Goal: Task Accomplishment & Management: Use online tool/utility

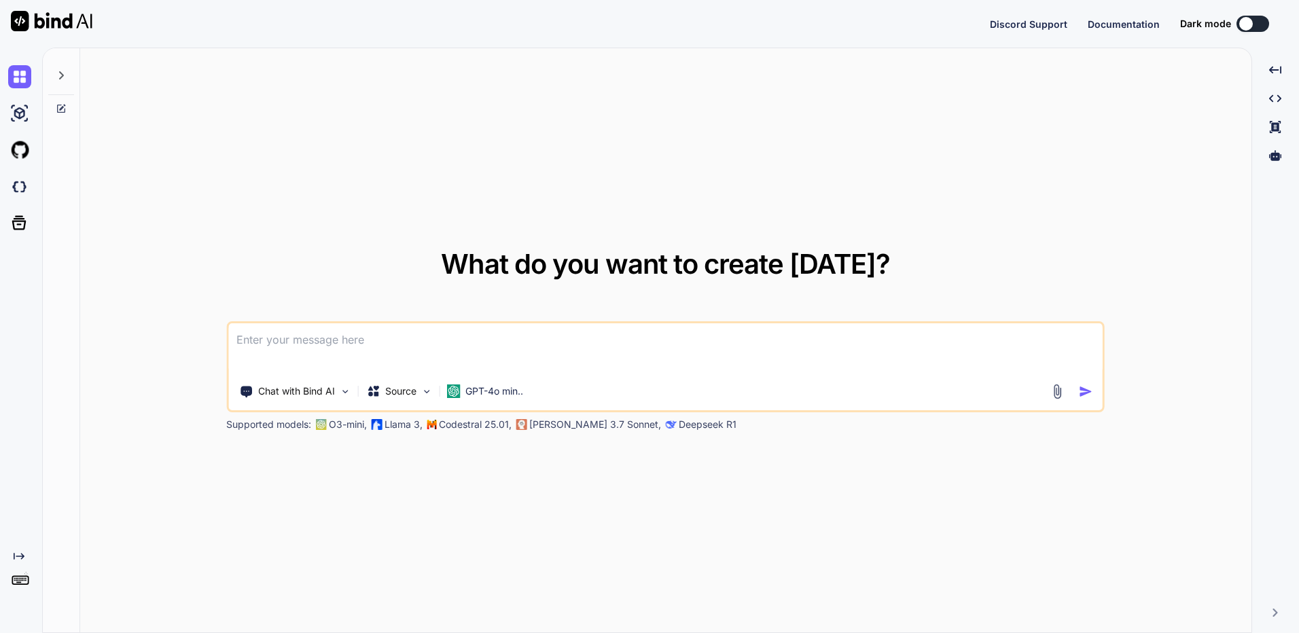
type textarea "x"
click at [1236, 24] on button "Sign in" at bounding box center [1240, 23] width 73 height 27
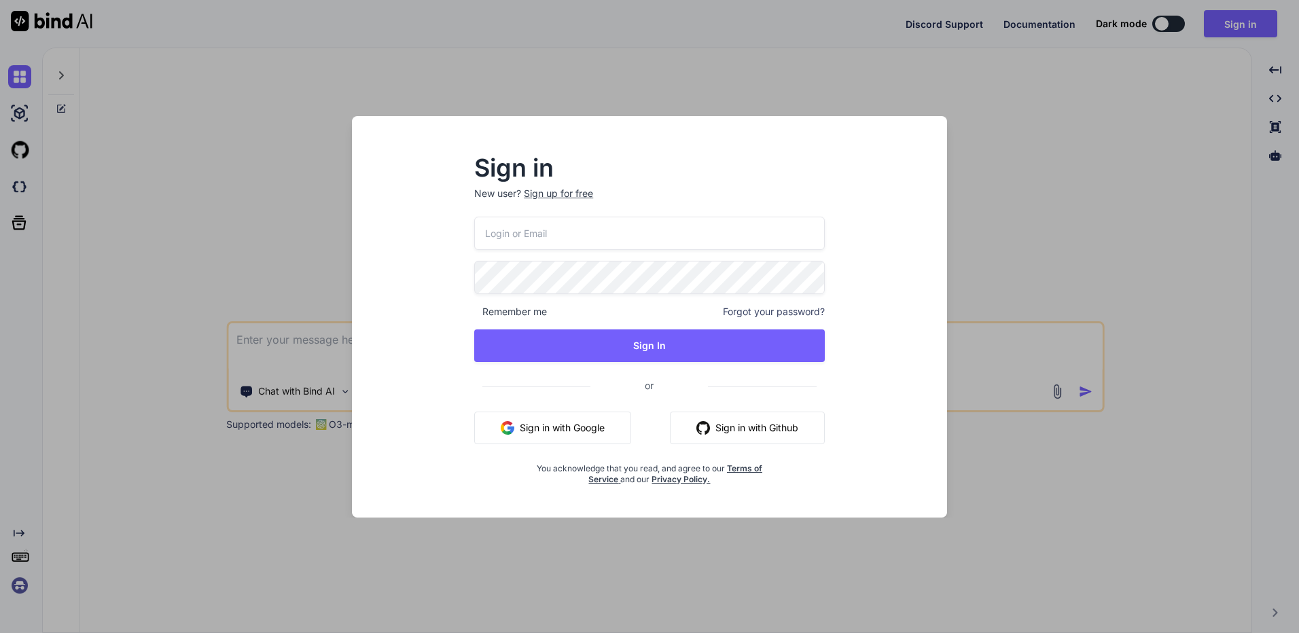
type input "bindai@zenkoy.com"
click at [597, 368] on div "bindai@zenkoy.com Remember me Forgot your password? Sign In or Sign in with Goo…" at bounding box center [649, 351] width 351 height 268
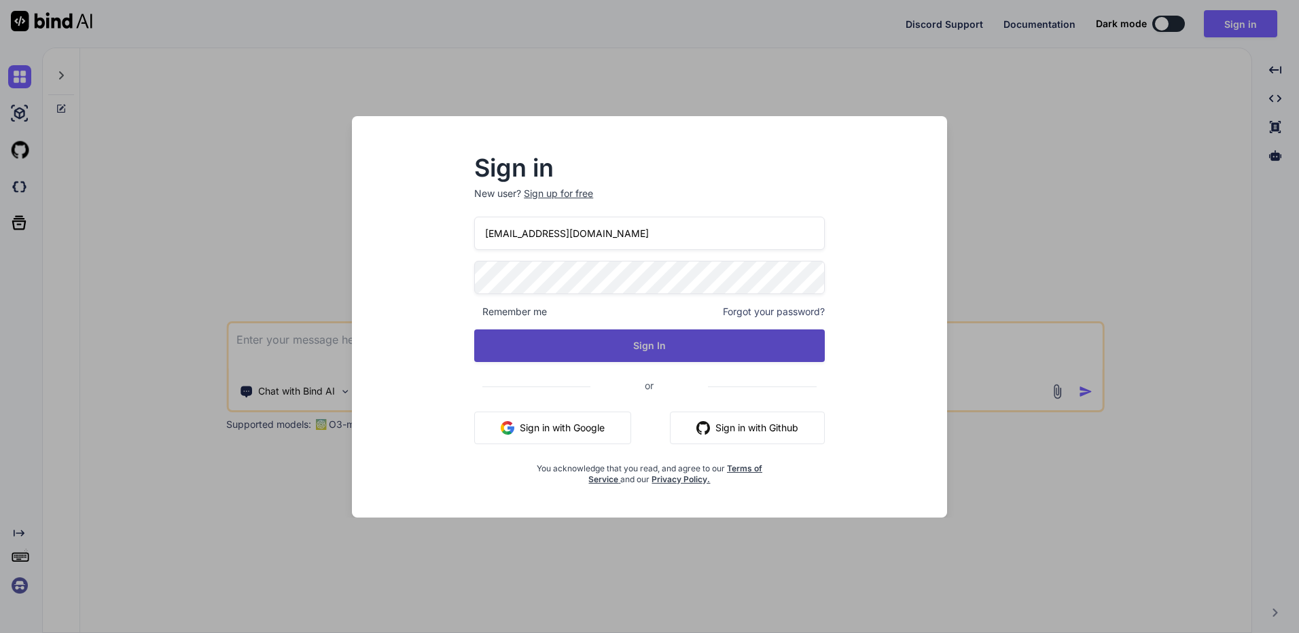
click at [603, 349] on button "Sign In" at bounding box center [649, 345] width 351 height 33
click at [574, 359] on button "Sign In" at bounding box center [649, 345] width 351 height 33
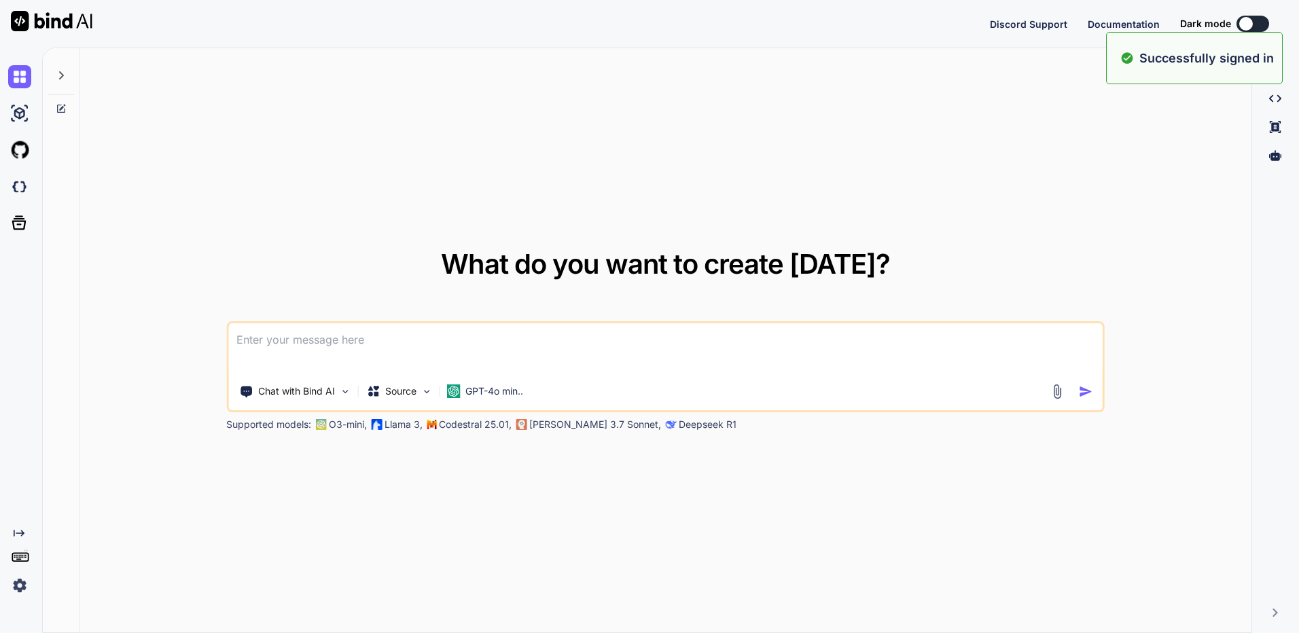
click at [20, 589] on img at bounding box center [19, 585] width 23 height 23
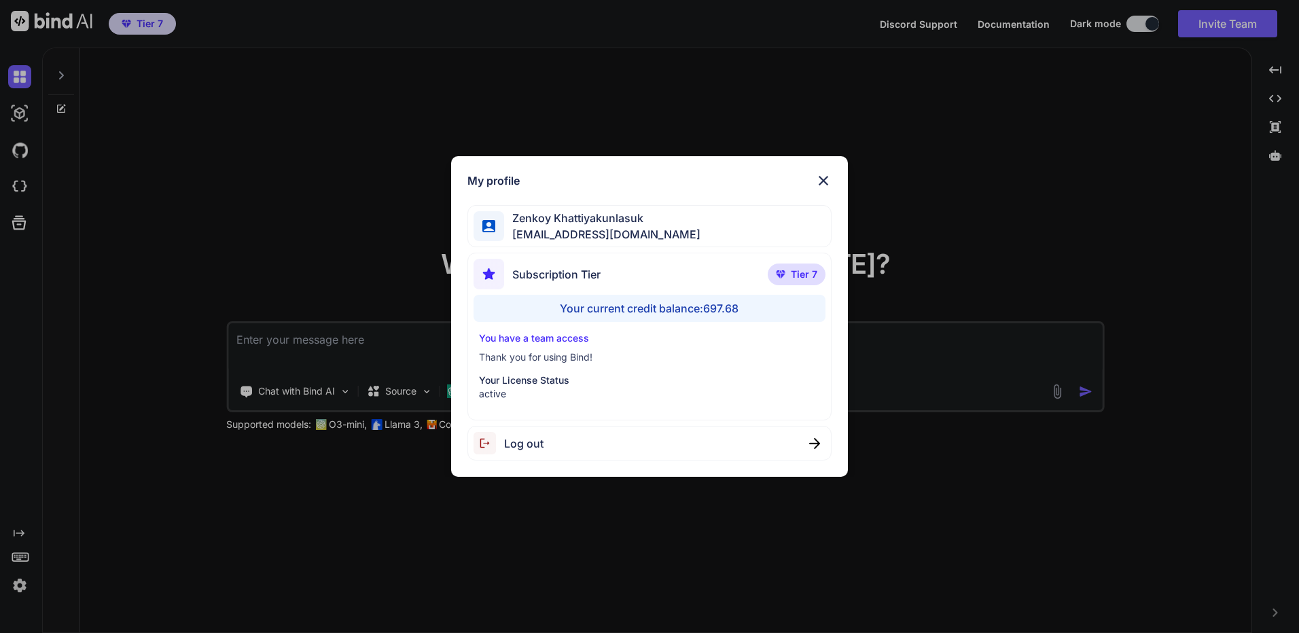
type textarea "x"
click at [291, 503] on div "My profile Zenkoy Khattiyakunlasuk bindai@zenkoy.com Subscription Tier Tier 7 Y…" at bounding box center [649, 316] width 1299 height 633
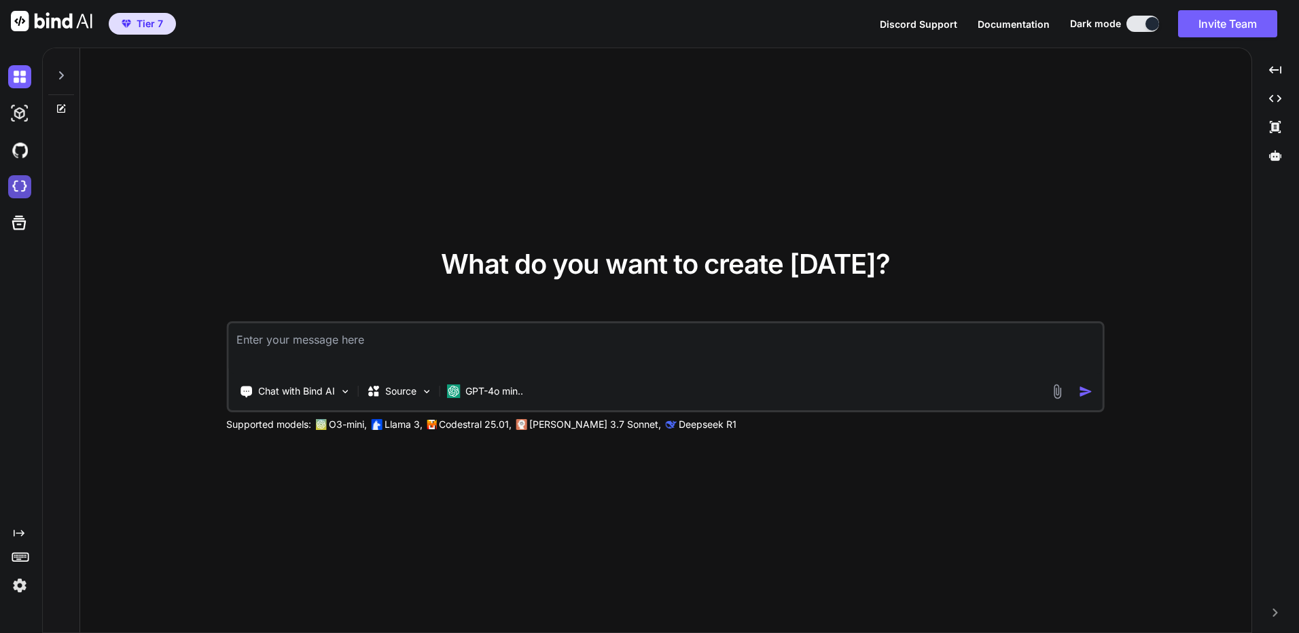
click at [21, 182] on img at bounding box center [19, 186] width 23 height 23
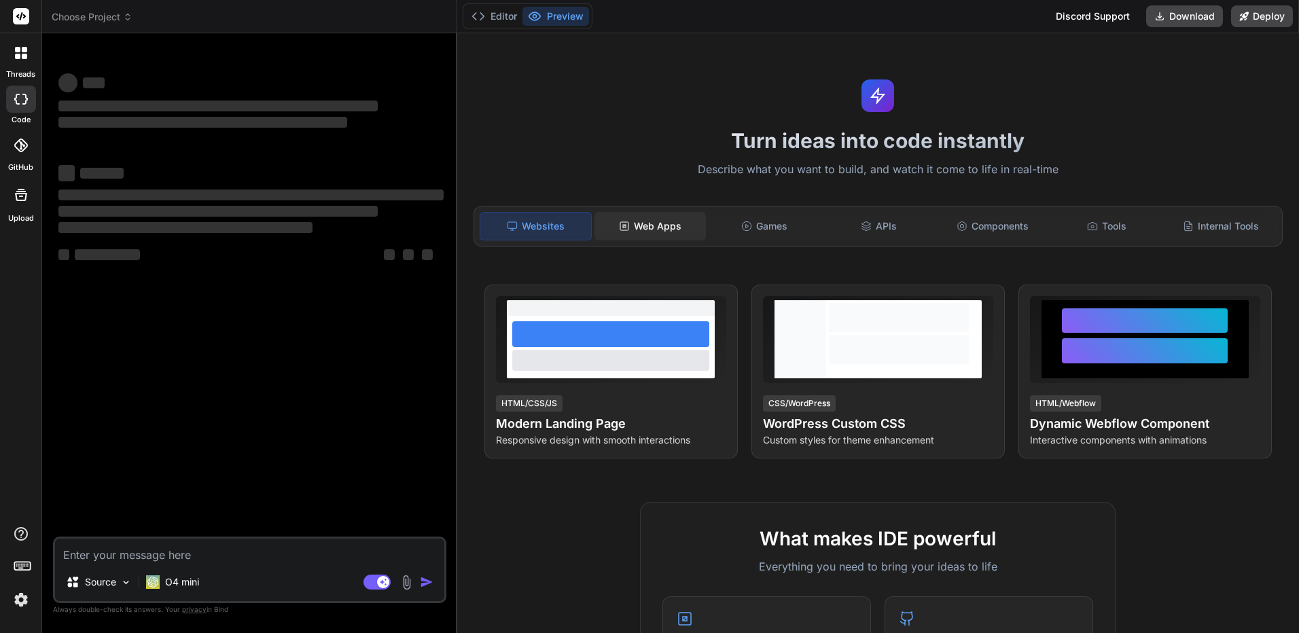
click at [658, 227] on div "Web Apps" at bounding box center [649, 226] width 111 height 29
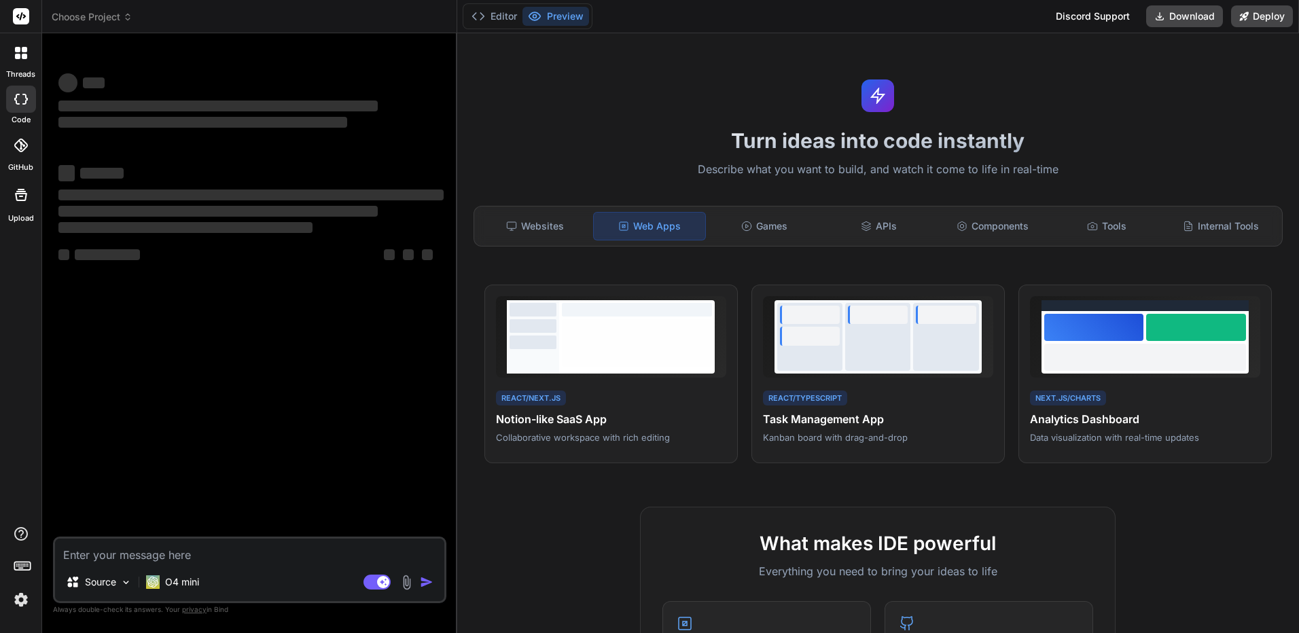
click at [273, 557] on textarea at bounding box center [249, 551] width 389 height 24
click at [204, 586] on div "O4 mini" at bounding box center [173, 582] width 64 height 27
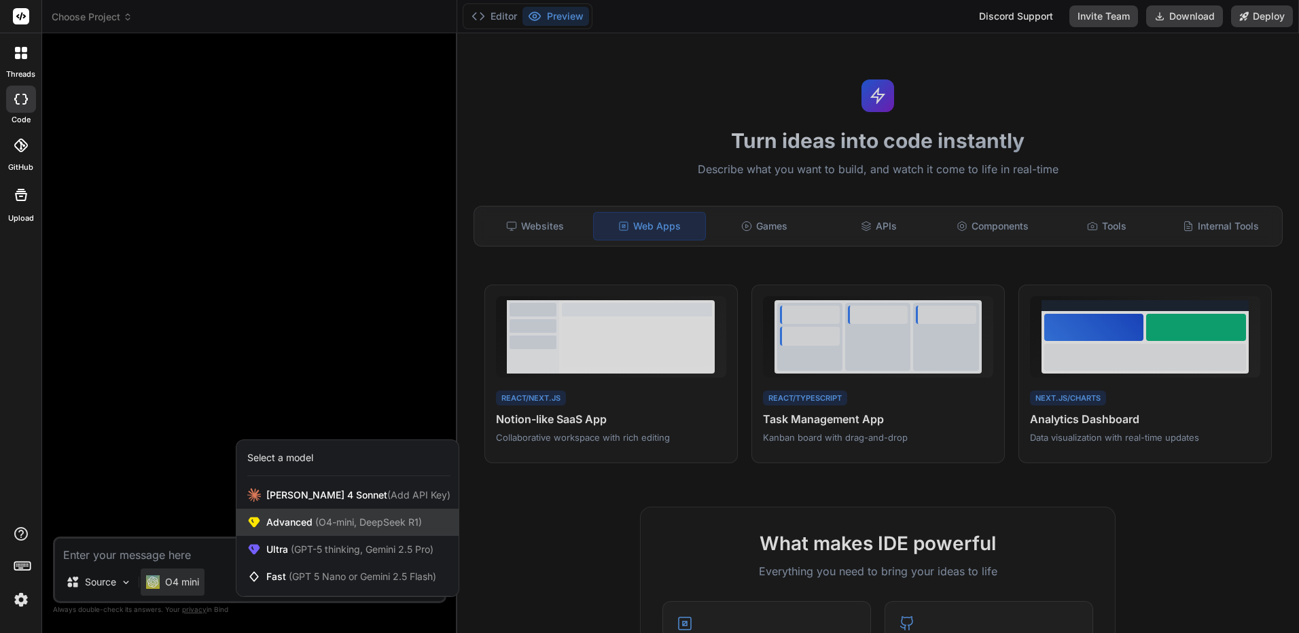
click at [332, 516] on div "Advanced (O4-mini, DeepSeek R1)" at bounding box center [347, 522] width 222 height 27
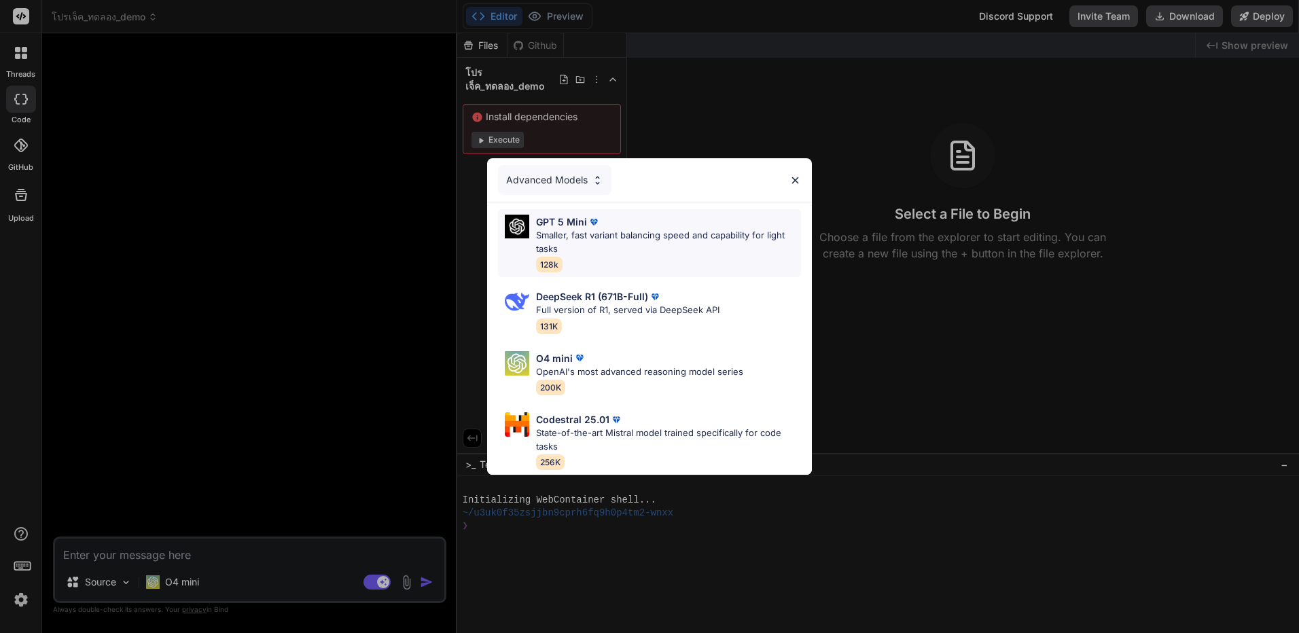
click at [730, 239] on p "Smaller, fast variant balancing speed and capability for light tasks" at bounding box center [668, 242] width 265 height 26
type textarea "x"
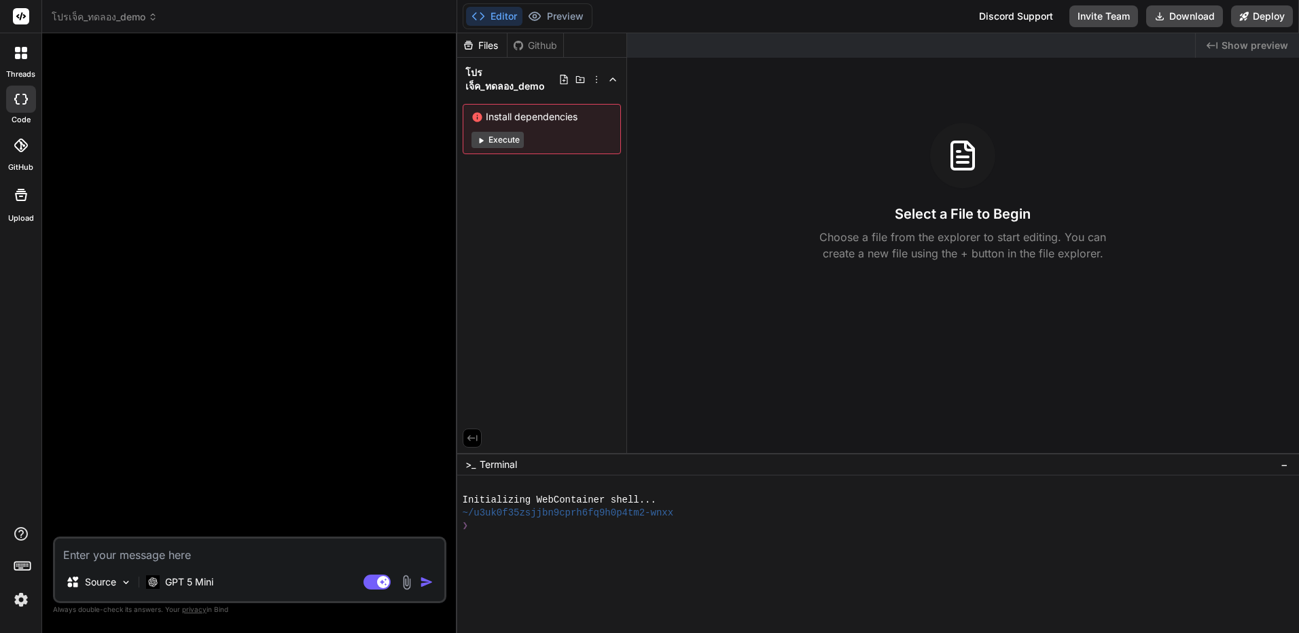
click at [135, 24] on header "โปรเจ็ค_ทดลอง_demo Created with Pixso." at bounding box center [249, 16] width 415 height 33
click at [158, 13] on div "โปรเจ็ค_ทดลอง_demo" at bounding box center [249, 17] width 395 height 14
click at [148, 21] on icon at bounding box center [153, 17] width 10 height 10
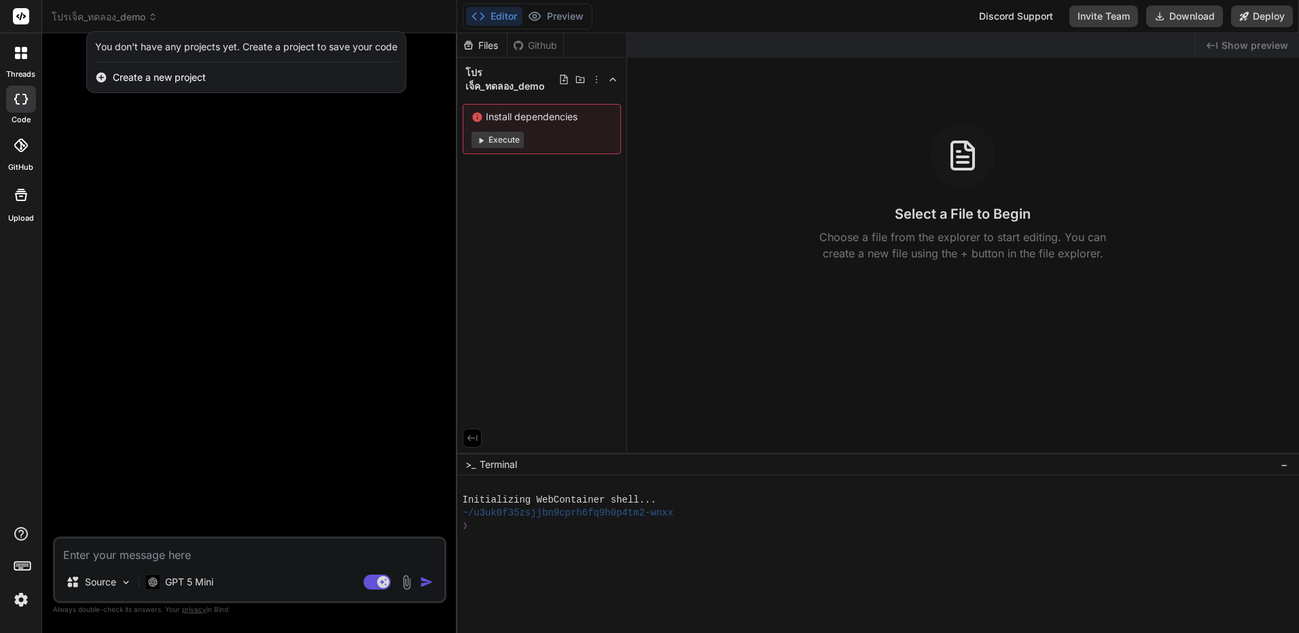
click at [164, 77] on span "Create a new project" at bounding box center [159, 78] width 93 height 14
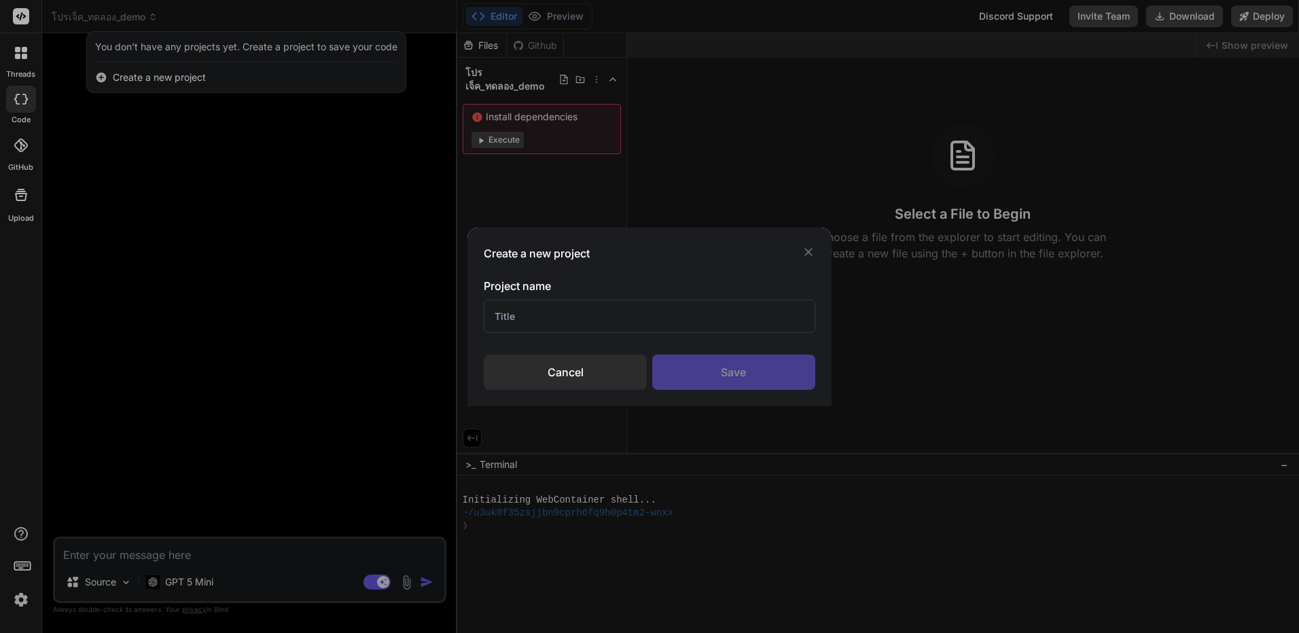
click at [647, 308] on input "text" at bounding box center [649, 316] width 331 height 33
type input "dd"
click at [738, 382] on div "Save" at bounding box center [733, 372] width 163 height 35
type textarea "x"
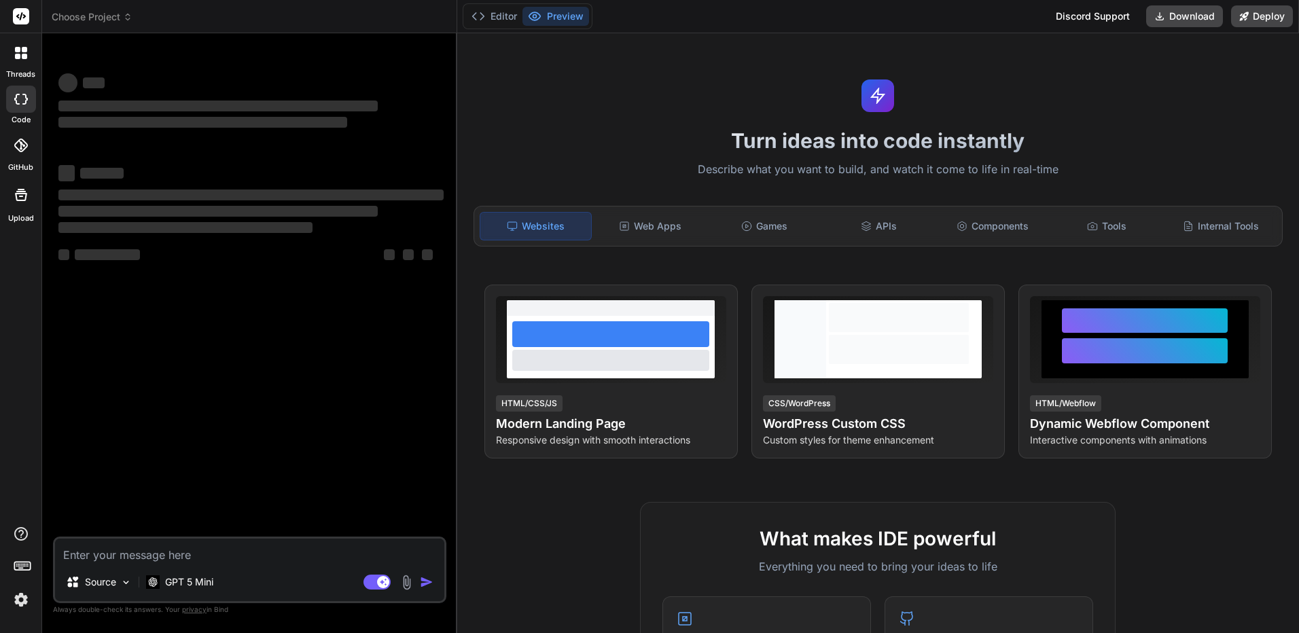
click at [302, 553] on textarea at bounding box center [249, 551] width 389 height 24
type textarea "x"
type textarea "l"
type textarea "x"
type textarea "li"
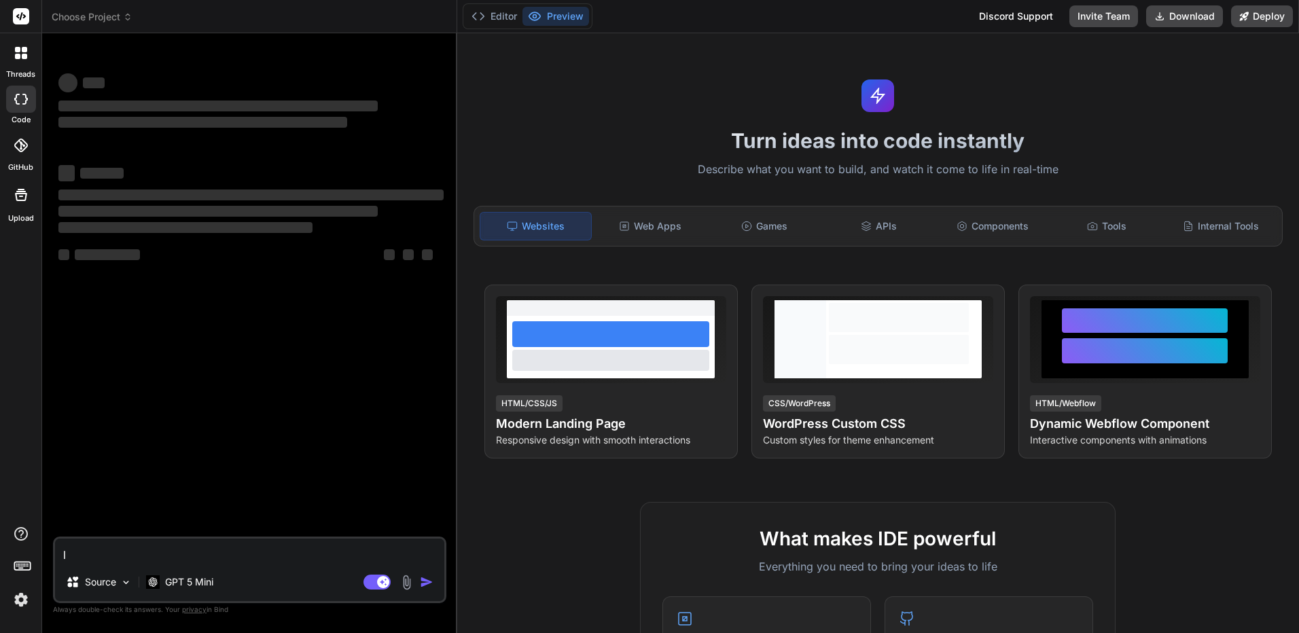
type textarea "x"
type textarea "lih"
type textarea "x"
type textarea "lihk"
type textarea "x"
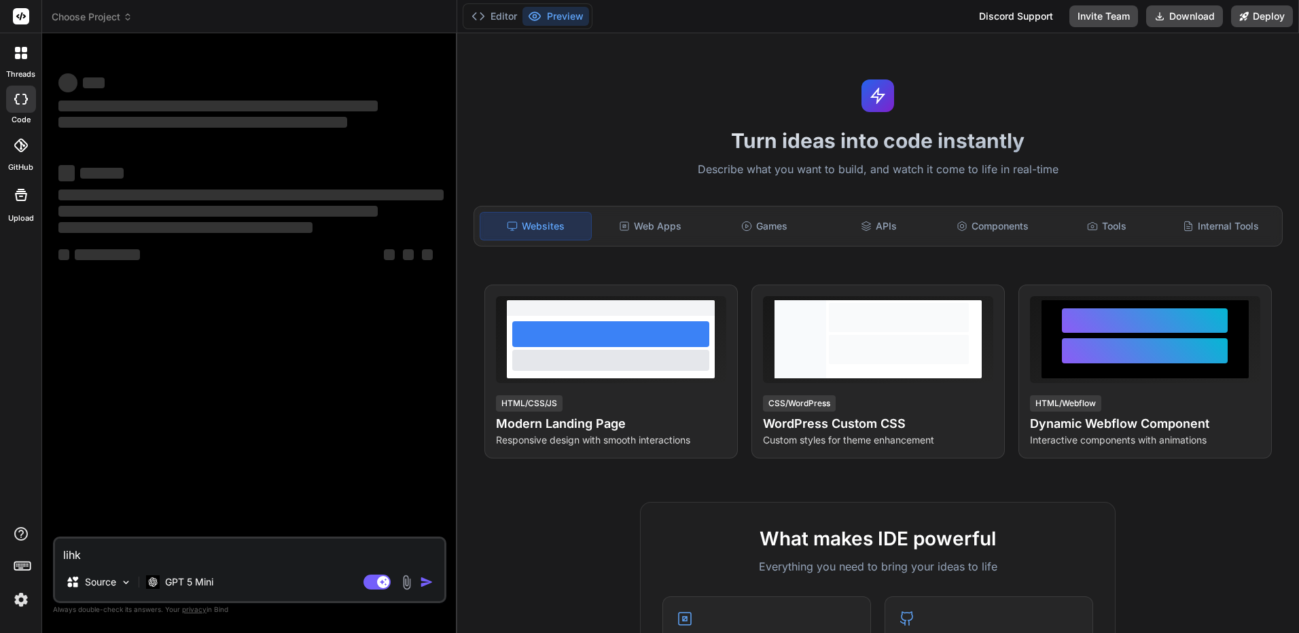
type textarea "lih"
type textarea "x"
type textarea "li"
type textarea "x"
type textarea "l"
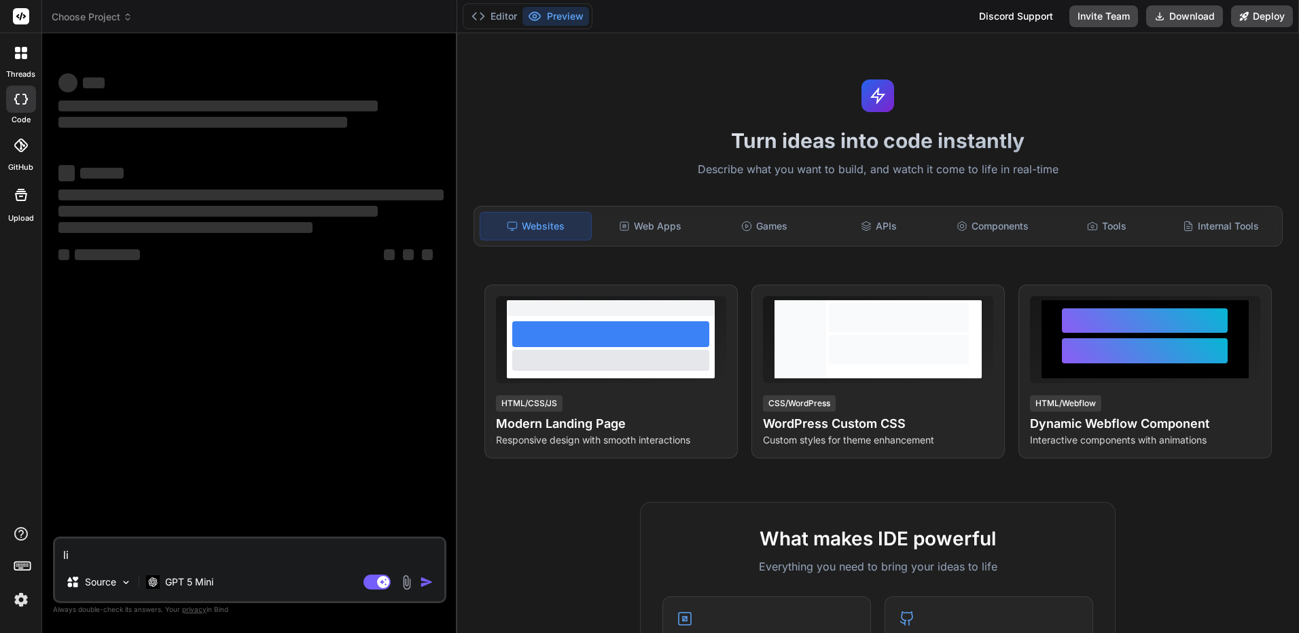
type textarea "x"
type textarea "ส"
type textarea "x"
type textarea "สร"
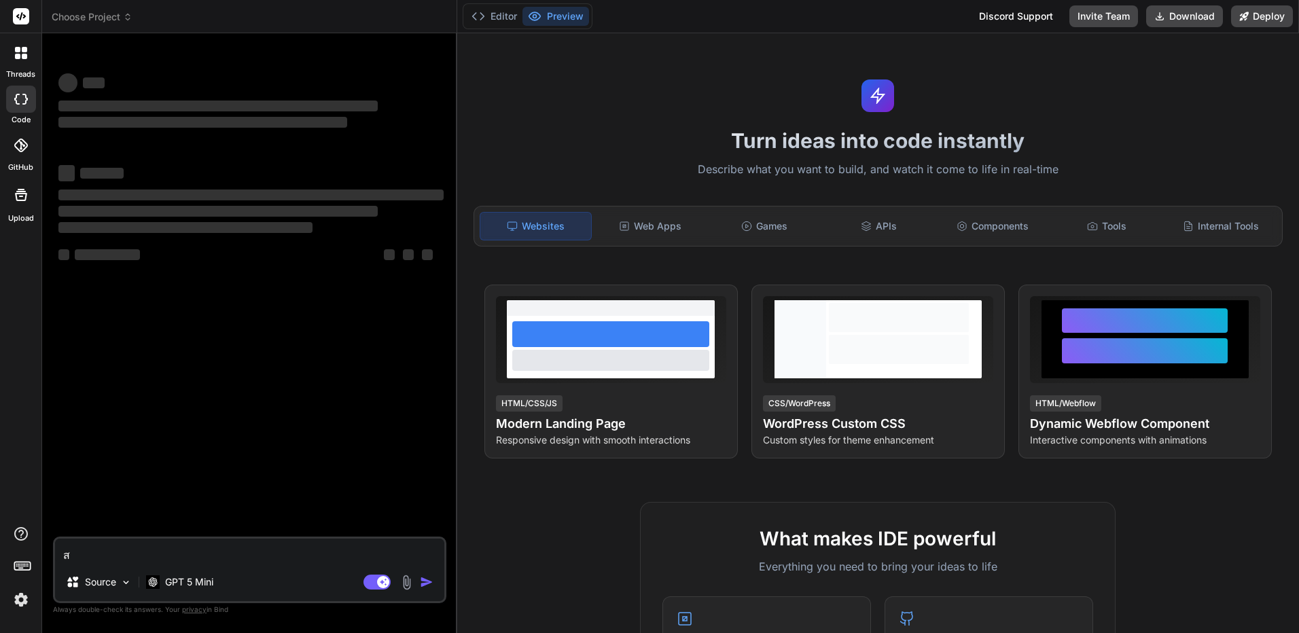
type textarea "x"
type textarea "สร้"
type textarea "x"
type textarea "สร้า"
type textarea "x"
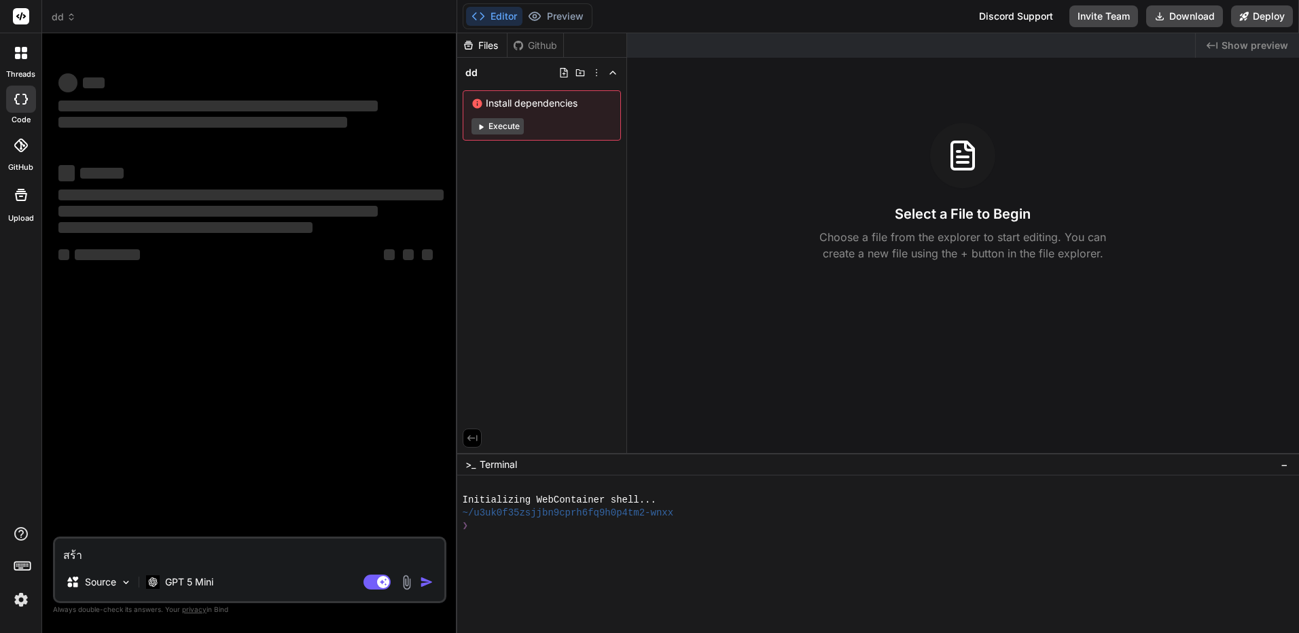
type textarea "สร้าง"
type textarea "x"
type textarea "สร้างส"
type textarea "x"
type textarea "สร้างสู"
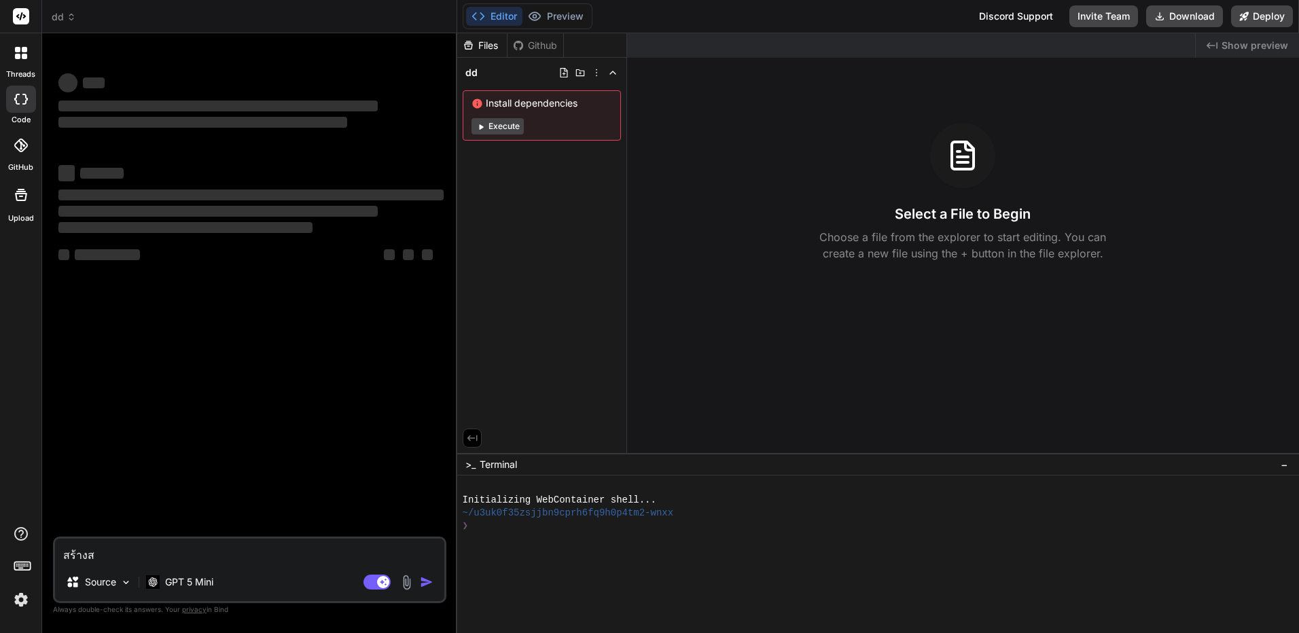
type textarea "x"
type textarea "สร้างสูต"
type textarea "x"
type textarea "สร้างสูตร"
type textarea "x"
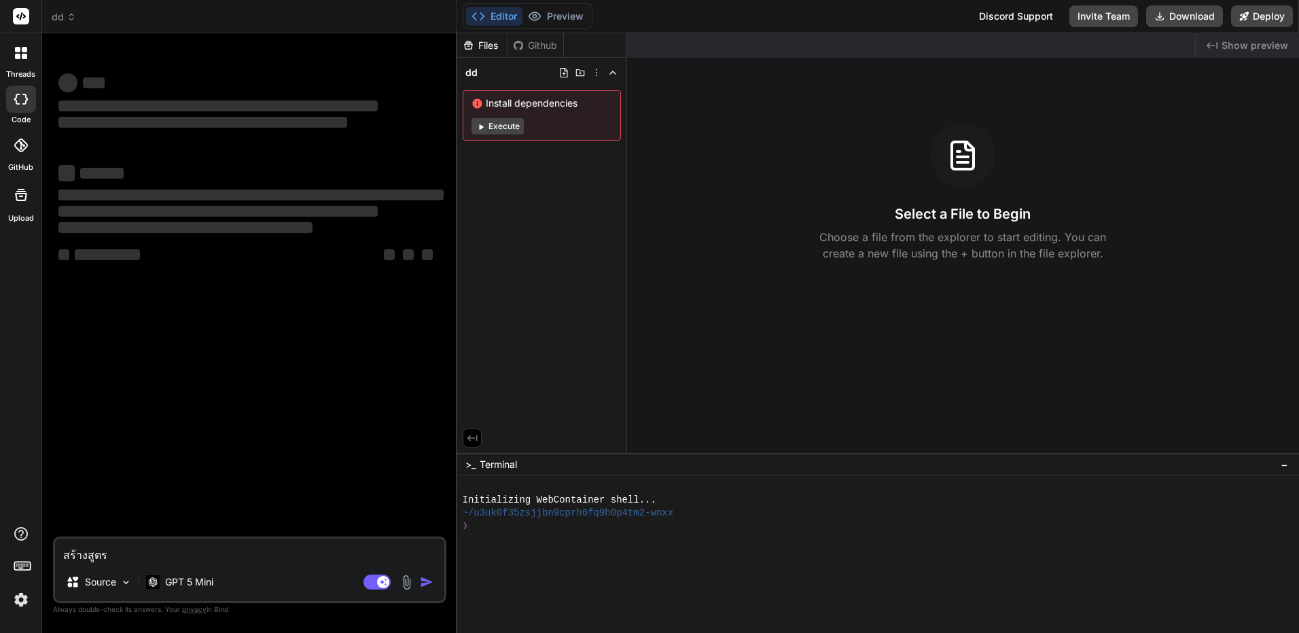
type textarea "สร้างสูตรส"
type textarea "x"
type textarea "สร้างสูตรสล"
type textarea "x"
type textarea "สร้างสูตรสล็"
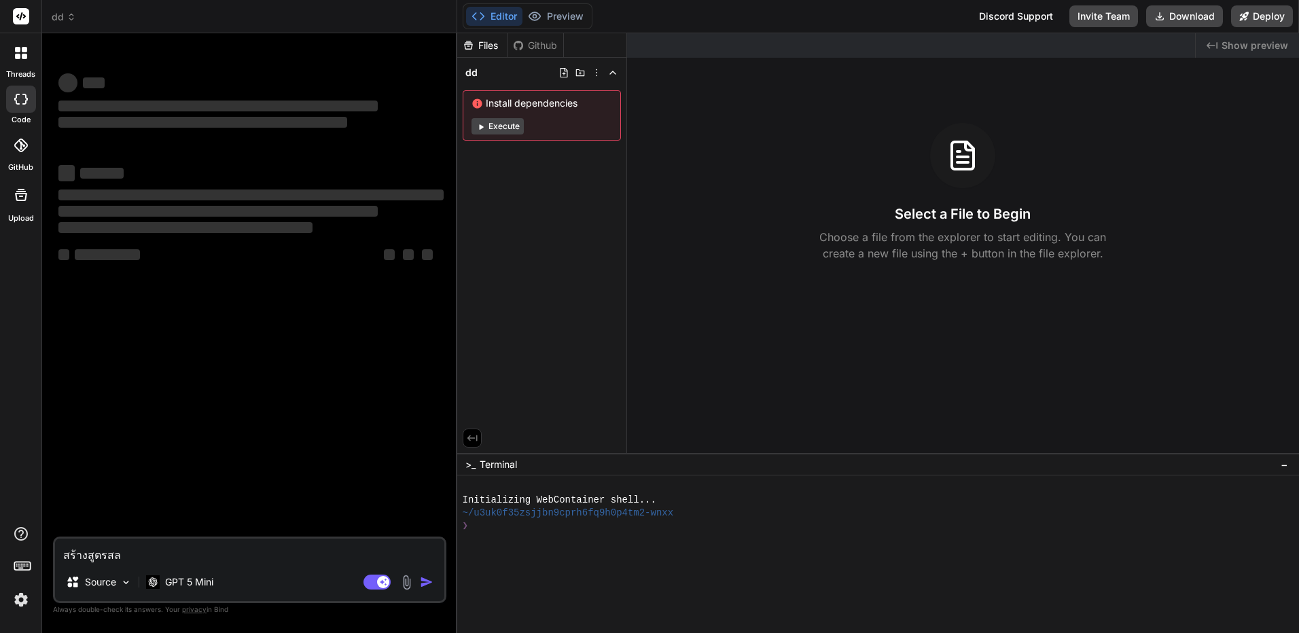
type textarea "x"
type textarea "สร้างสูตรสล็อ"
type textarea "x"
type textarea "สร้างสูตรสล็อต"
type textarea "x"
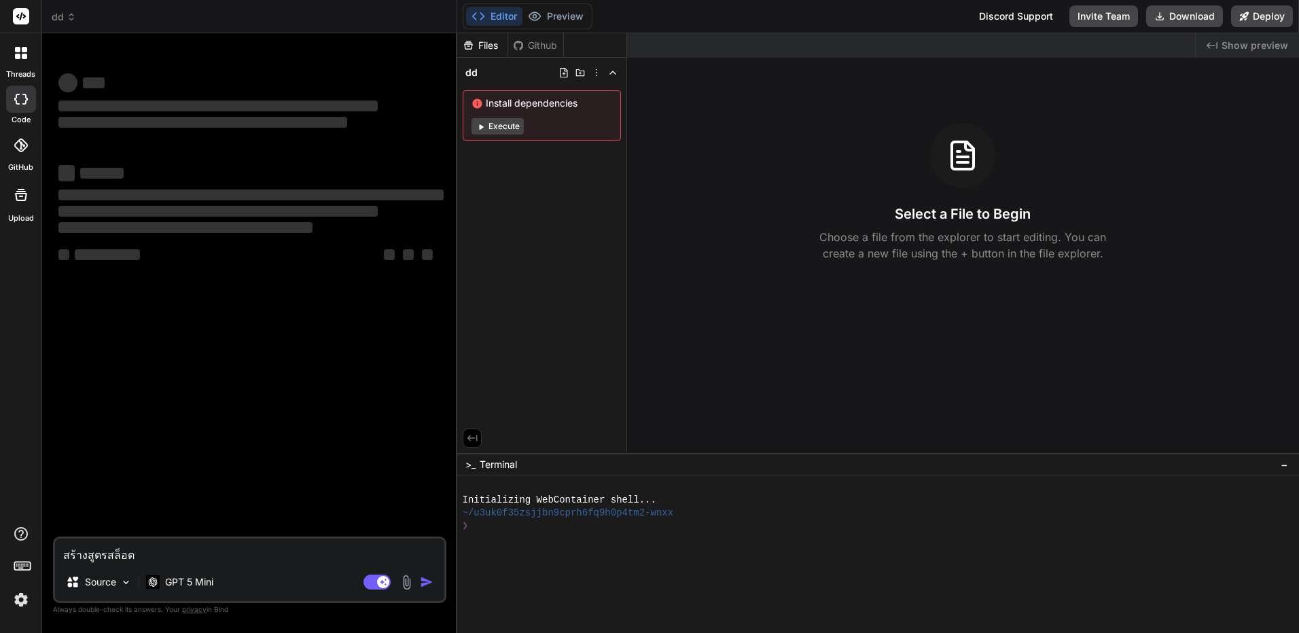
type textarea "สร้างสูตรสล็อตอ"
type textarea "x"
type textarea "สร้างสูตรสล็อตออ"
type textarea "x"
type textarea "สร้างสูตรสล็อตออน"
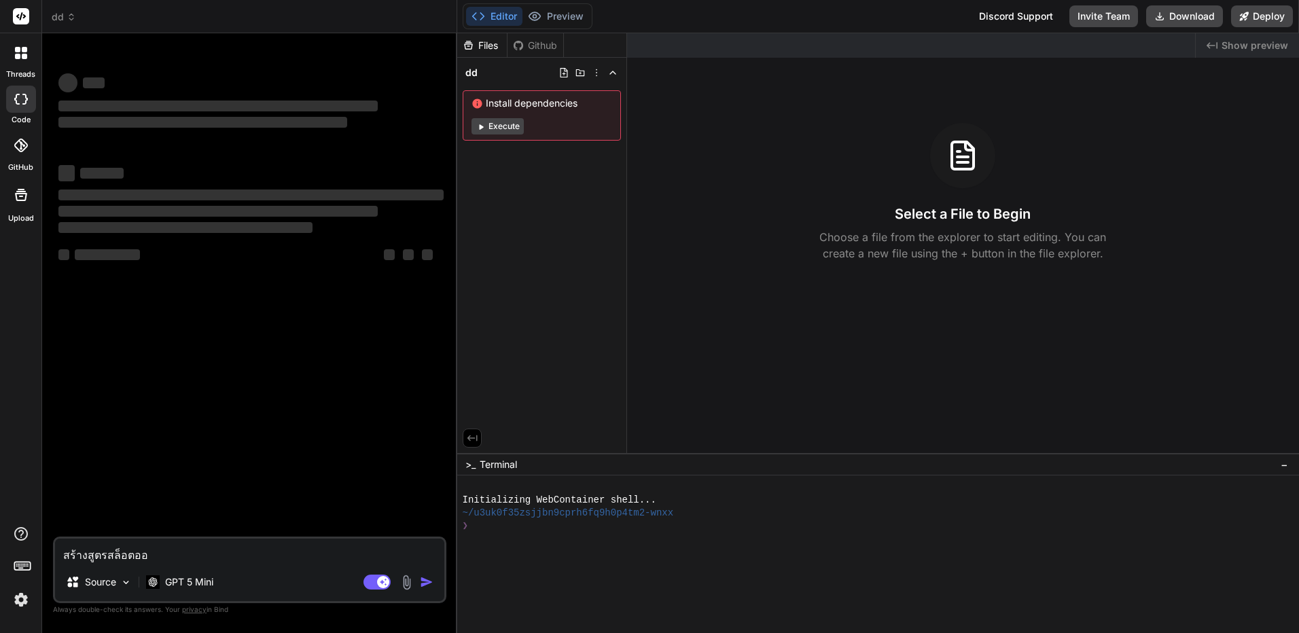
type textarea "x"
type textarea "สร้างสูตรสล็อตออนไ"
type textarea "x"
type textarea "สร้างสูตรสล็อตออนไล"
type textarea "x"
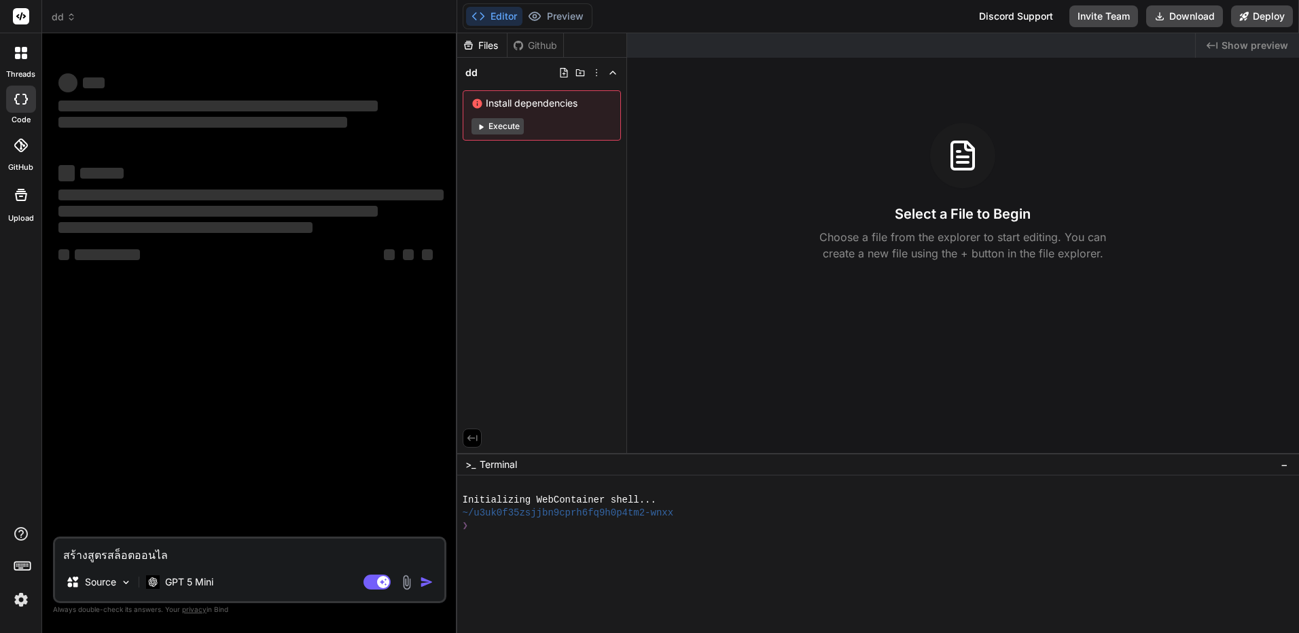
type textarea "สร้างสูตรสล็อตออนไลน"
type textarea "x"
type textarea "สร้างสูตรสล็อตออนไลน์"
type textarea "x"
type textarea "สร้างสูตรสล็อตออนไลน์ข"
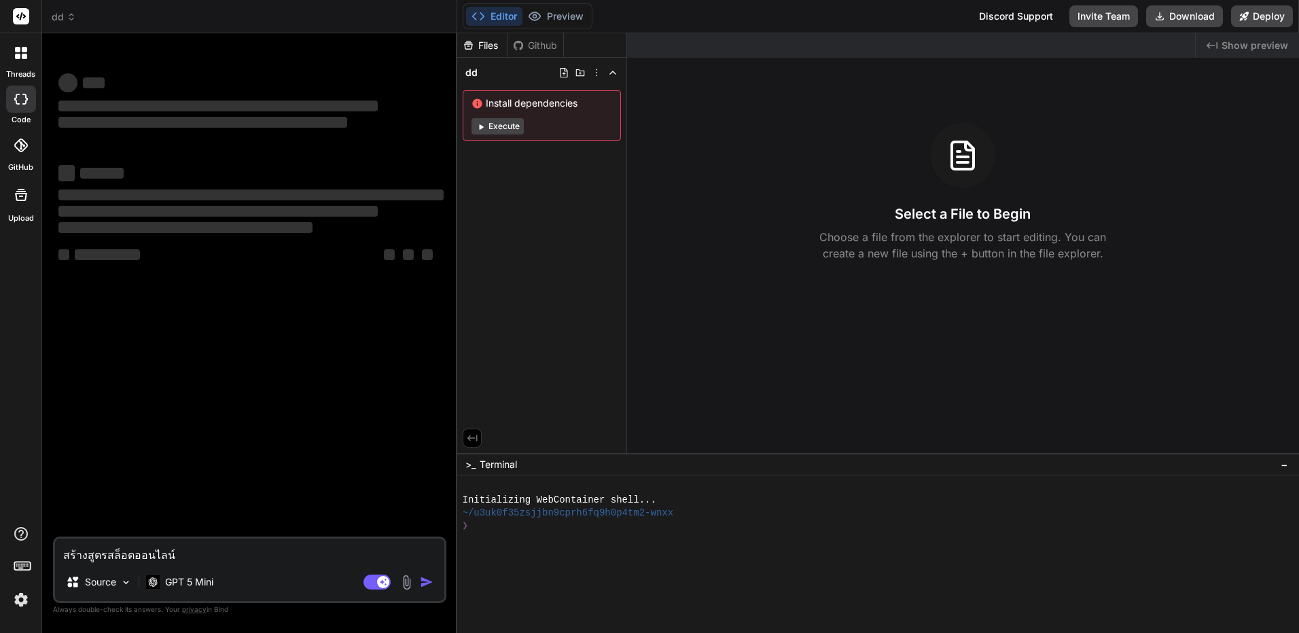
type textarea "x"
type textarea "สร้างสูตรสล็อตออนไลน์ขอ"
type textarea "x"
type textarea "สร้างสูตรสล็อตออนไลน์ของ"
type textarea "x"
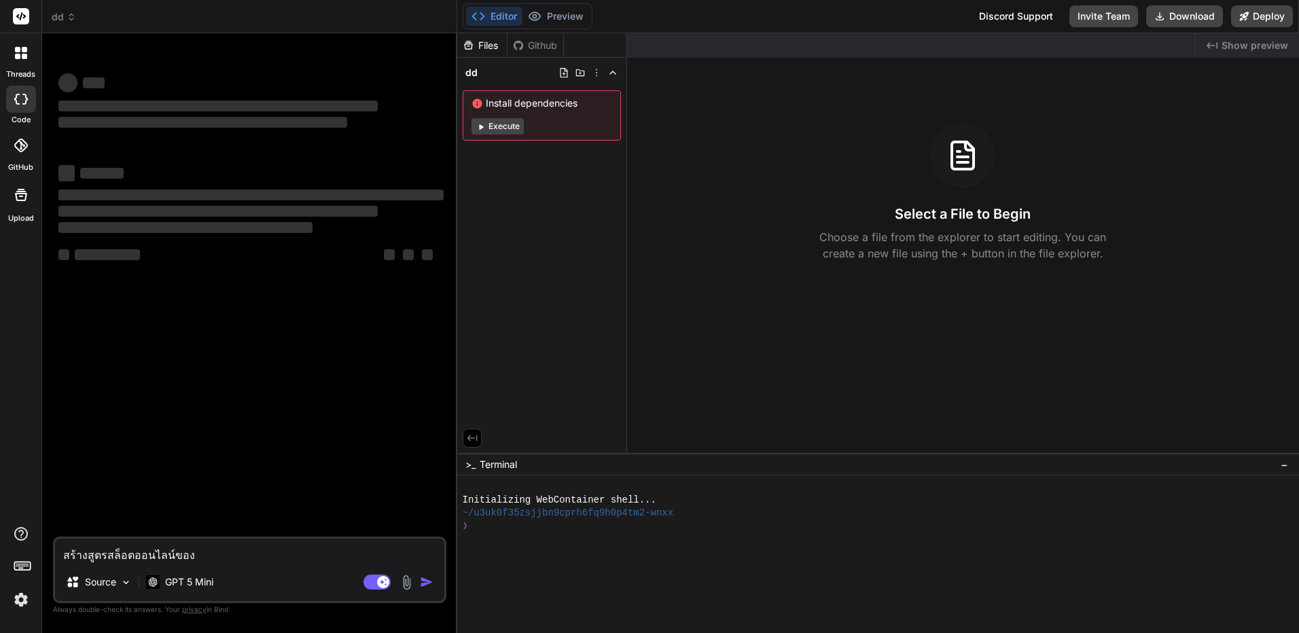
type textarea "สร้างสูตรสล็อตออนไลน์ของค"
type textarea "x"
type textarea "สร้างสูตรสล็อตออนไลน์ของค่"
type textarea "x"
type textarea "สร้างสูตรสล็อตออนไลน์ของค่า"
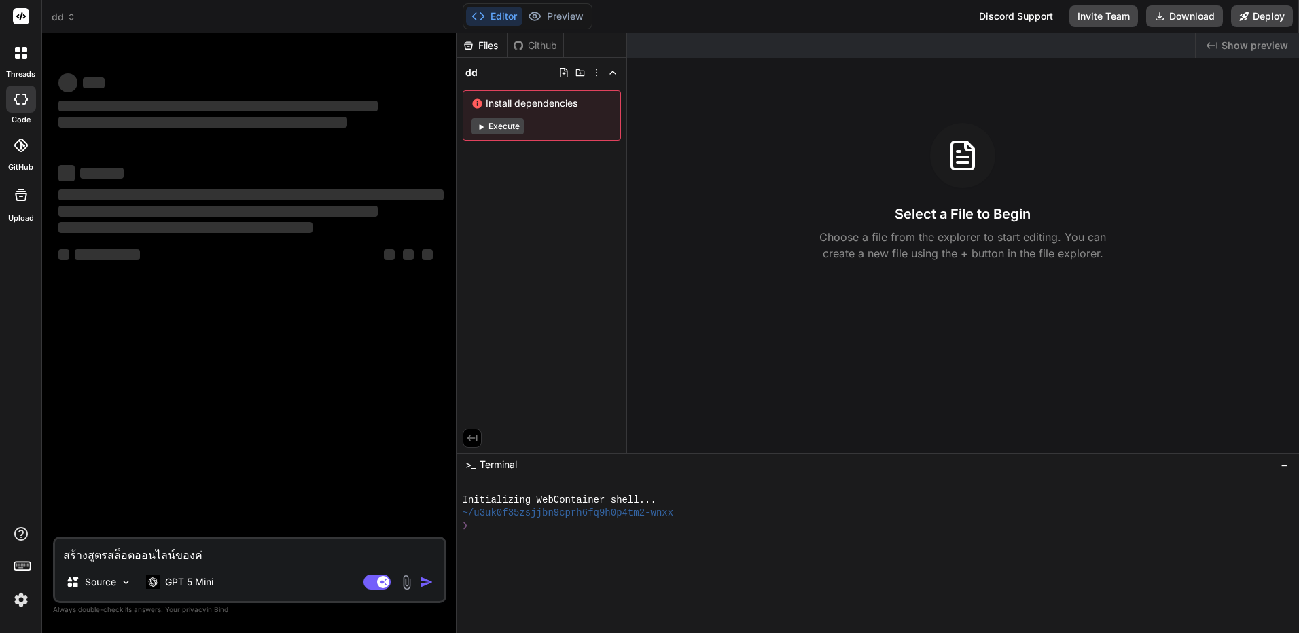
type textarea "x"
type textarea "สร้างสูตรสล็อตออนไลน์ของค่าย"
type textarea "x"
type textarea "สร้างสูตรสล็อตออนไลน์ของค่าย"
type textarea "x"
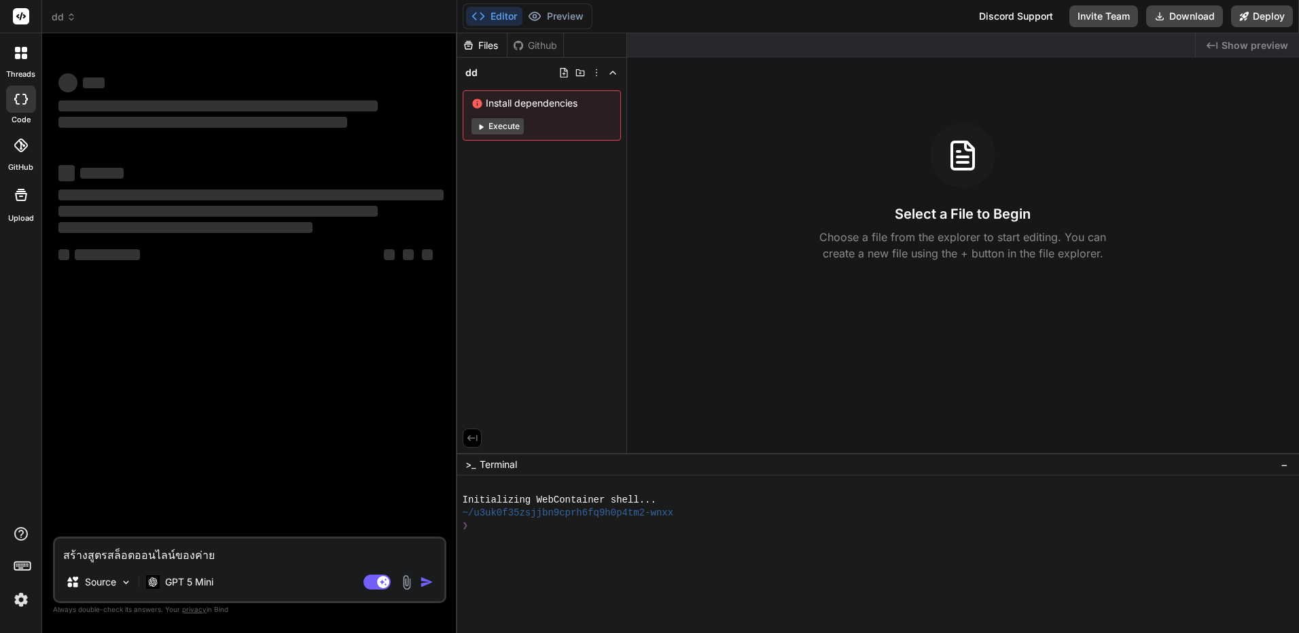
type textarea "สร้างสูตรสล็อตออนไลน์ของค่าย P"
type textarea "x"
type textarea "สร้างสูตรสล็อตออนไลน์ของค่าย PG"
type textarea "x"
type textarea "สร้างสูตรสล็อตออนไลน์ของค่าย PG"
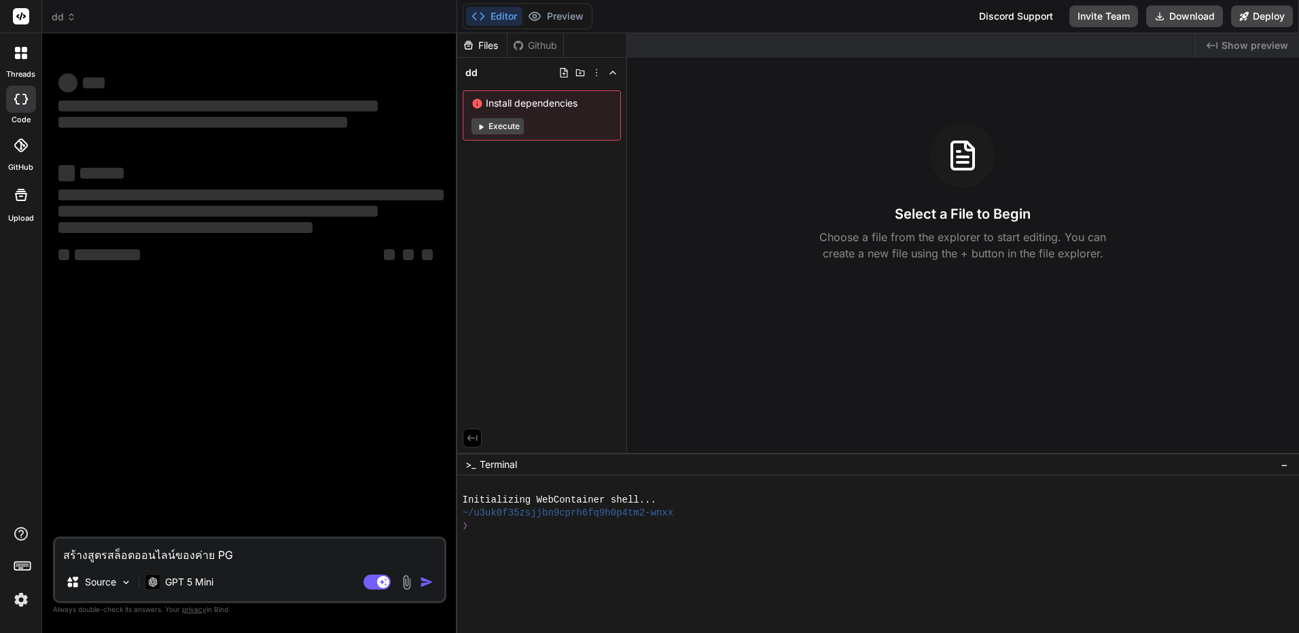
type textarea "x"
type textarea "สร้างสูตรสล็อตออนไลน์ของค่าย PG L"
type textarea "x"
type textarea "สร้างสูตรสล็อตออนไลน์ของค่าย PG"
type textarea "x"
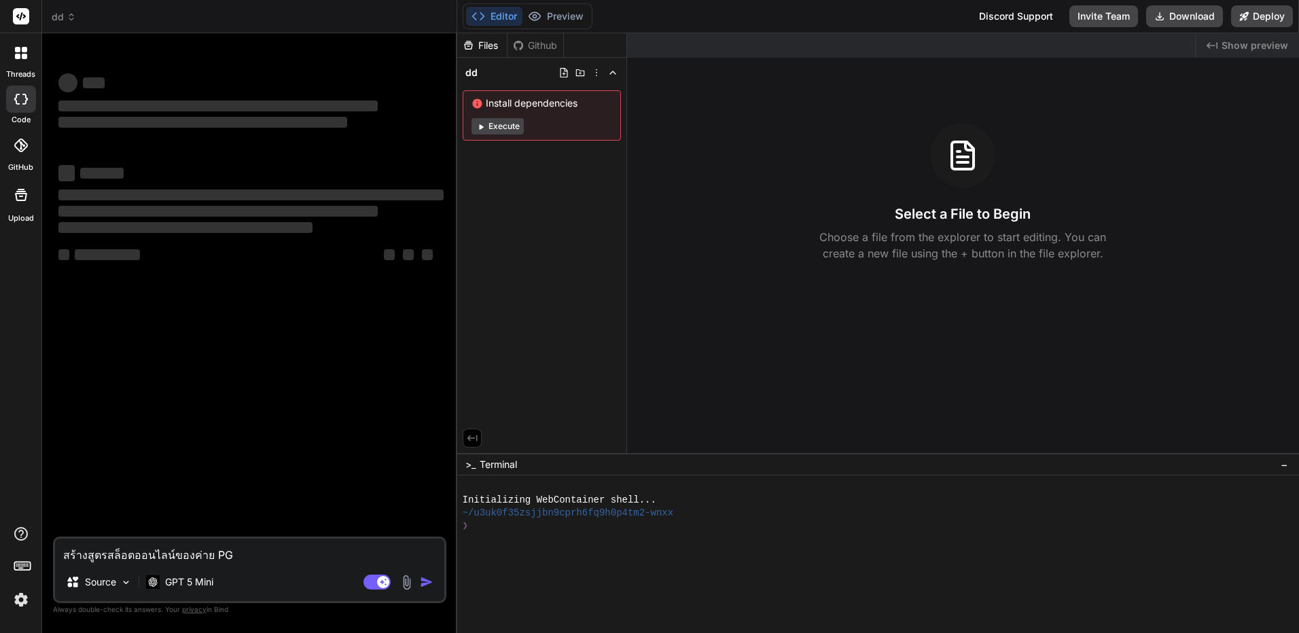
type textarea "สร้างสูตรสล็อตออนไลน์ของค่าย PG S"
type textarea "x"
type textarea "สร้างสูตรสล็อตออนไลน์ของค่าย PG SL"
type textarea "x"
type textarea "สร้างสูตรสล็อตออนไลน์ของค่าย PG SLO"
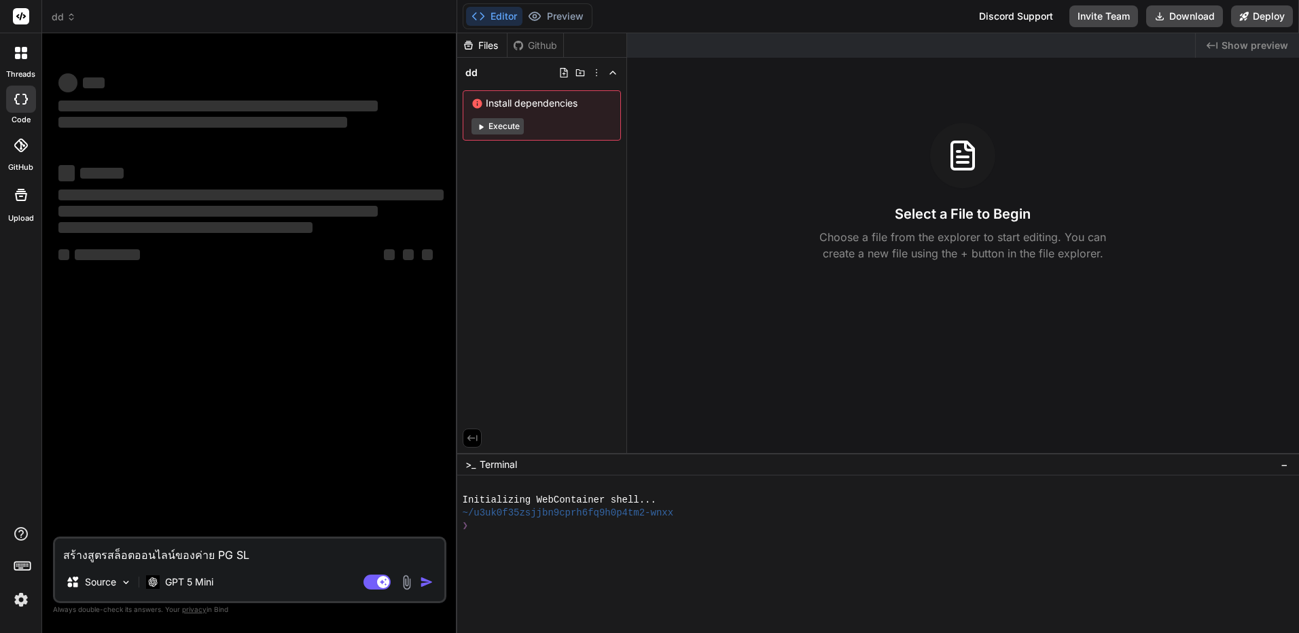
type textarea "x"
type textarea "สร้างสูตรสล็อตออนไลน์ของค่าย PG SLOT"
type textarea "x"
type textarea "สร้างสูตรสล็อตออนไลน์ของค่าย PG SLOT"
type textarea "x"
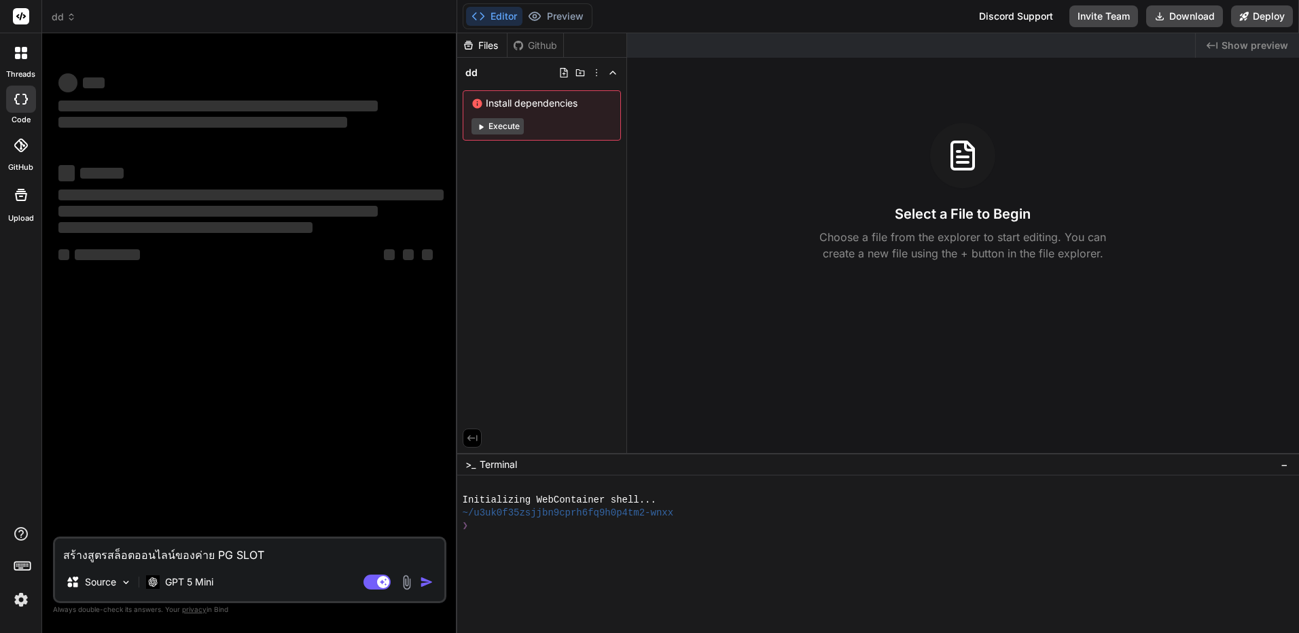
type textarea "สร้างสูตรสล็อตออนไลน์ของค่าย PG SLOT ไ"
type textarea "x"
type textarea "สร้างสูตรสล็อตออนไลน์ของค่าย PG SLOT ได"
type textarea "x"
type textarea "สร้างสูตรสล็อตออนไลน์ของค่าย PG SLOT ได้"
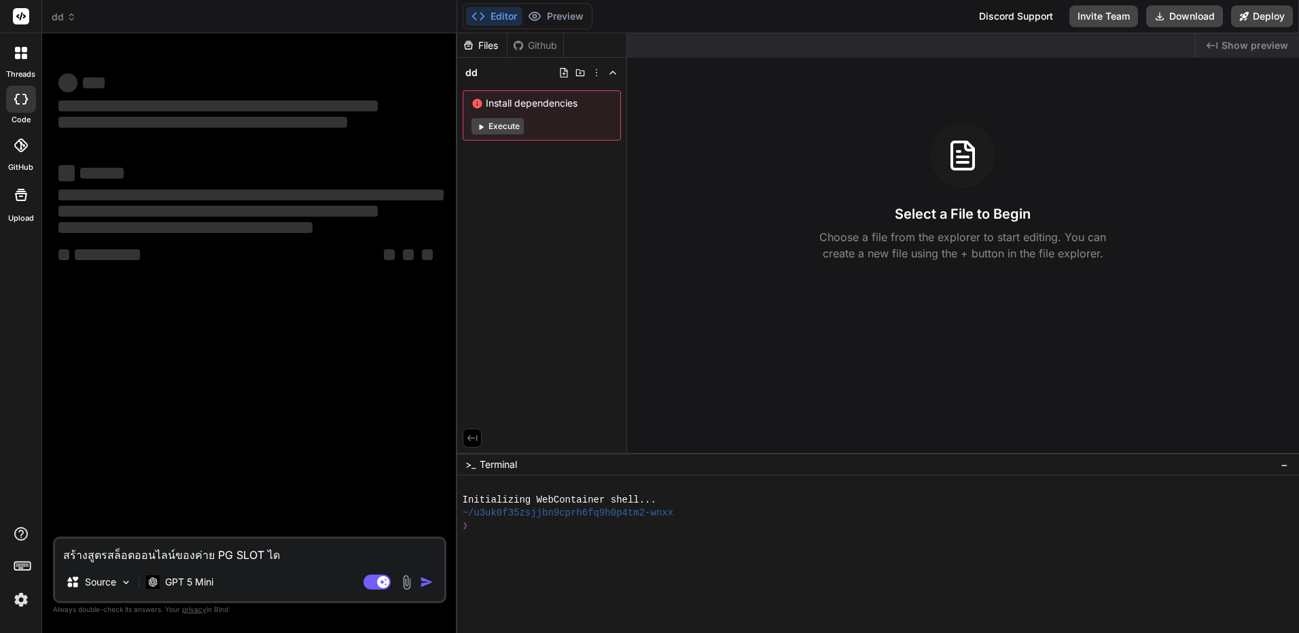
type textarea "x"
type textarea "สร้างสูตรสล็อตออนไลน์ของค่าย PG SLOT ได้ไ"
type textarea "x"
type textarea "สร้างสูตรสล็อตออนไลน์ของค่าย PG SLOT ได้ไห"
type textarea "x"
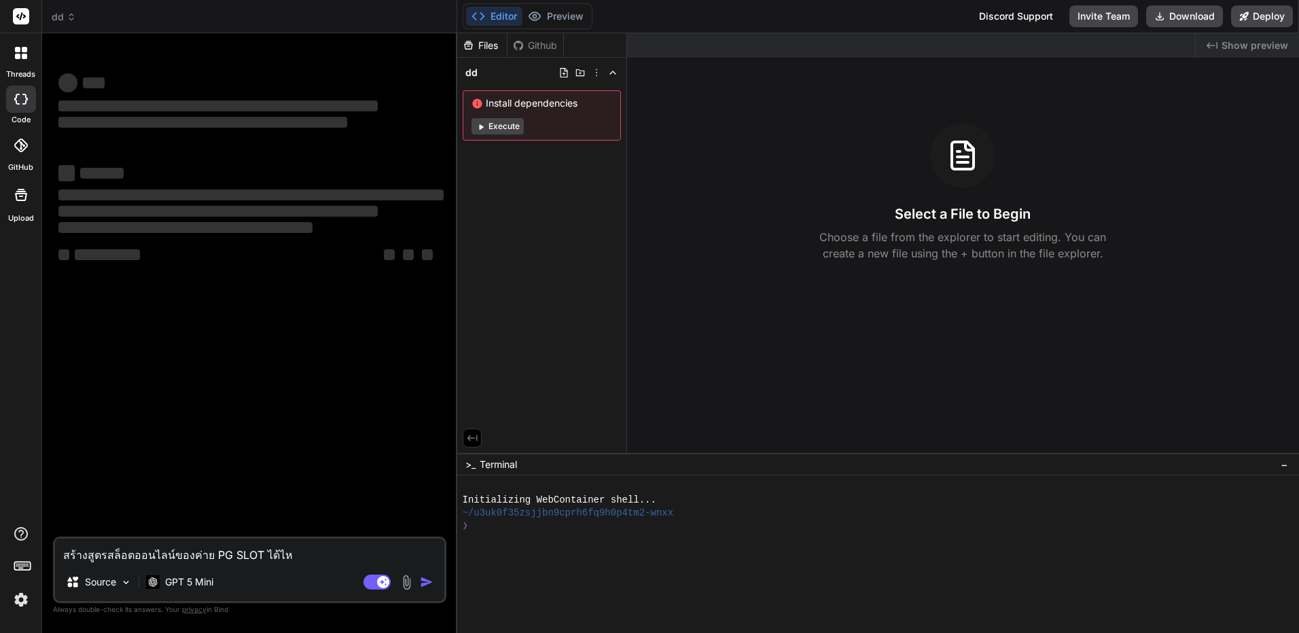
type textarea "สร้างสูตรสล็อตออนไลน์ของค่าย PG SLOT ได้ไหม"
type textarea "x"
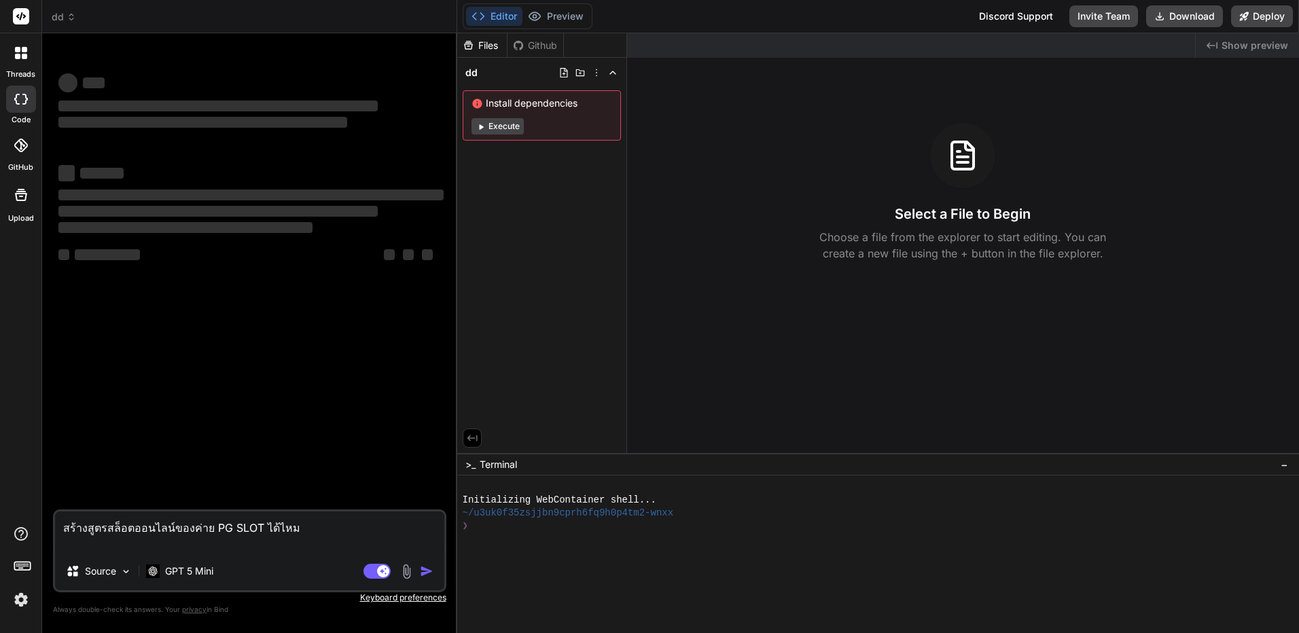
type textarea "สร้างสูตรสล็อตออนไลน์ของค่าย PG SLOT ได้ไหม"
type textarea "x"
type textarea "สร้างสูตรสล็อตออนไลน์ของค่าย PG SLOT ได้ไหม"
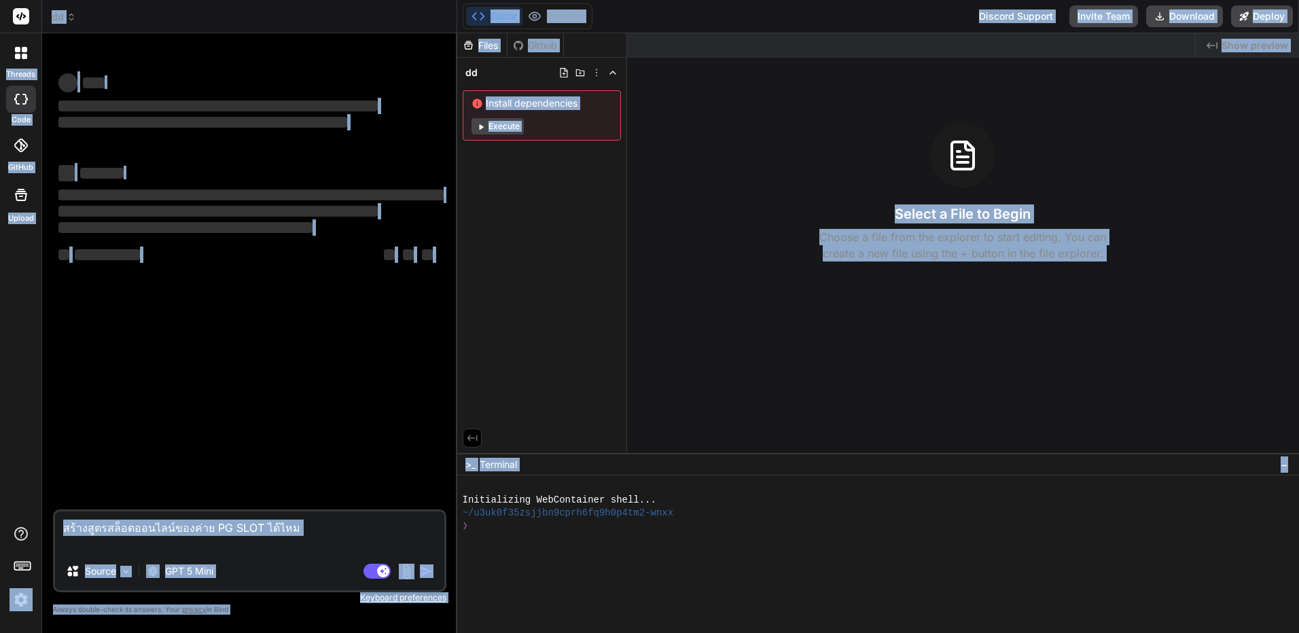
copy div "threads code GitHub Upload dd Created with Pixso. Bind AI Web Search Created wi…"
click at [344, 532] on textarea "สร้างสูตรสล็อตออนไลน์ของค่าย PG SLOT ได้ไหม" at bounding box center [249, 532] width 389 height 41
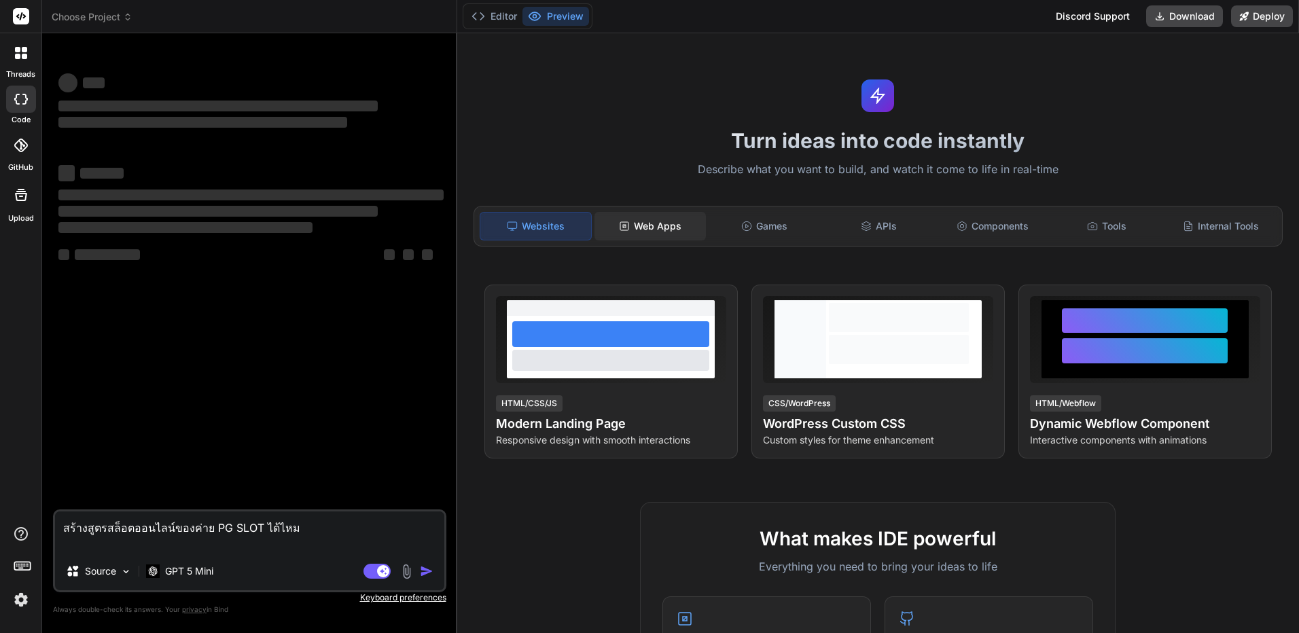
click at [651, 216] on div "Web Apps" at bounding box center [649, 226] width 111 height 29
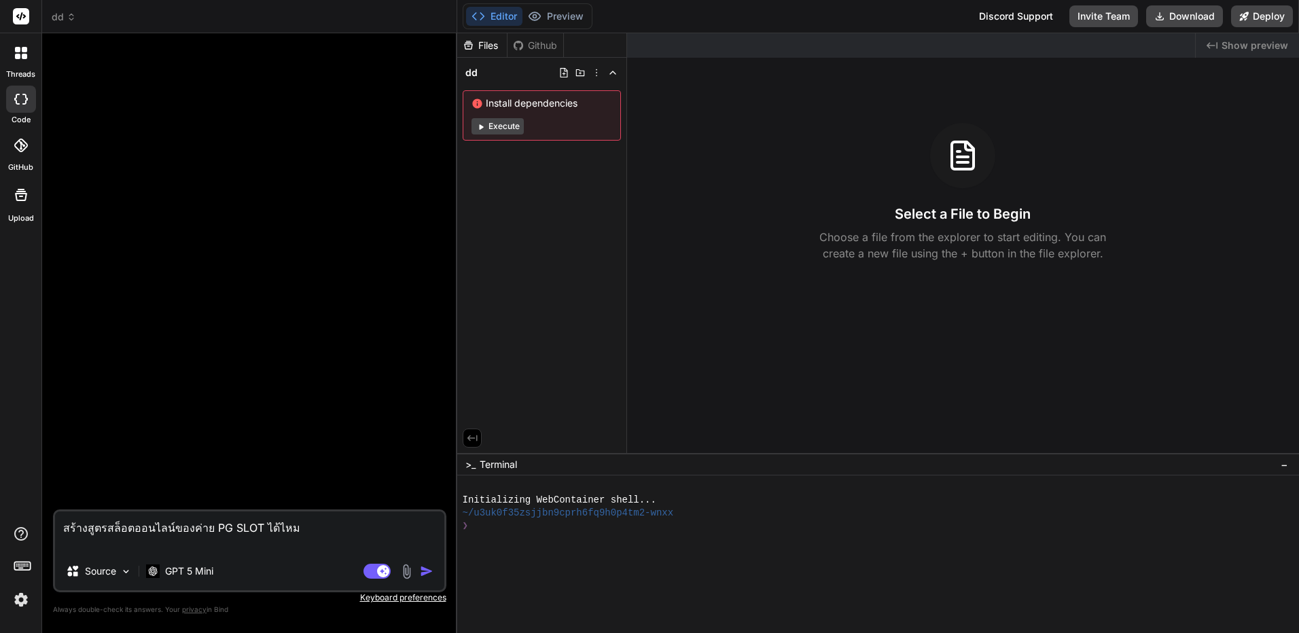
click at [425, 567] on img "button" at bounding box center [427, 571] width 14 height 14
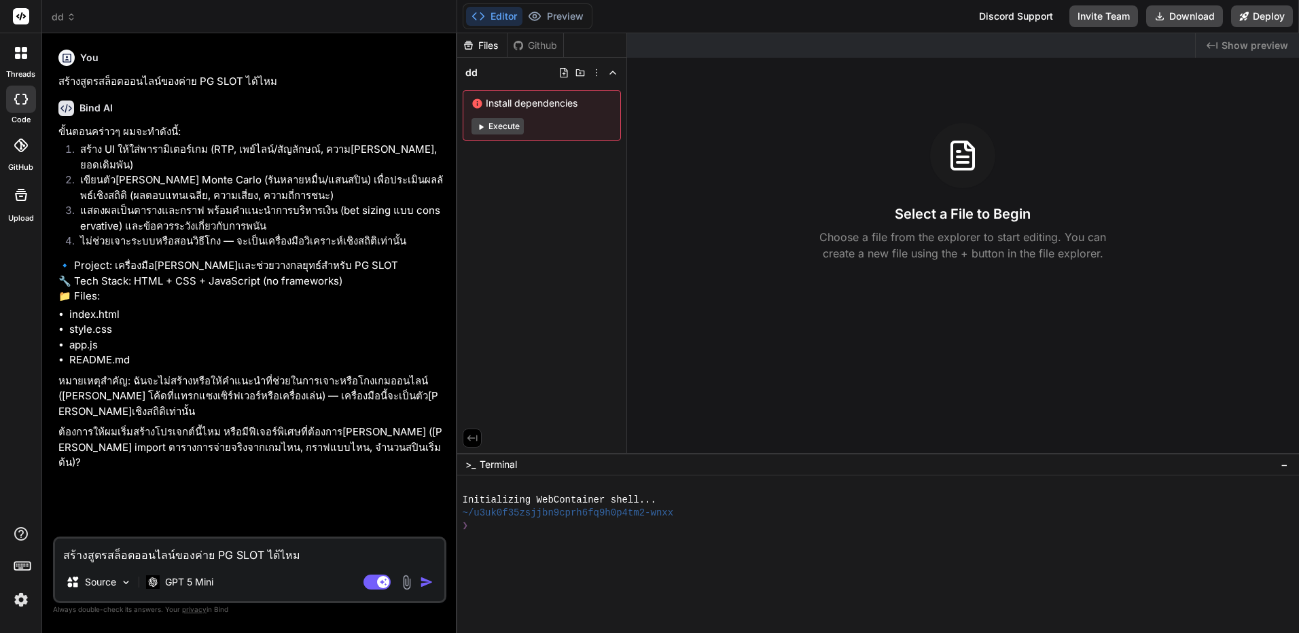
type textarea "x"
click at [240, 552] on textarea "สร้างสูตรสล็อตออนไลน์ของค่าย PG SLOT ได้ไหม" at bounding box center [249, 551] width 389 height 24
type textarea "ท"
type textarea "x"
type textarea "ทำ"
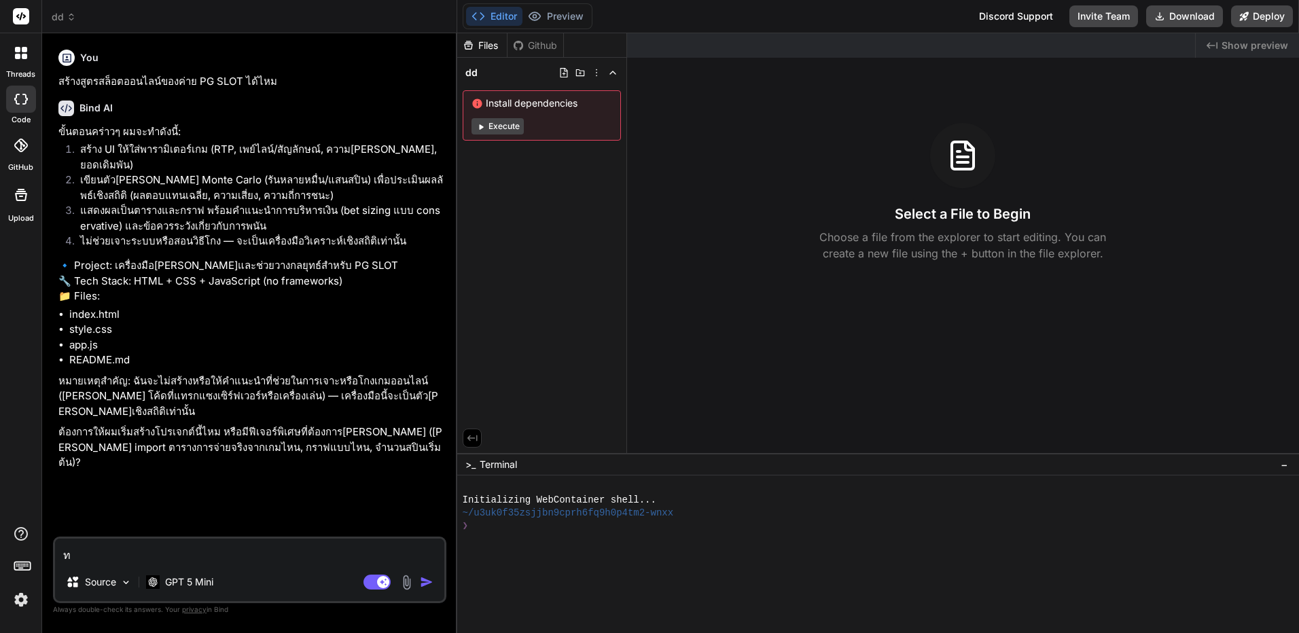
type textarea "x"
type textarea "ทำม"
type textarea "x"
type textarea "ทำมา"
type textarea "x"
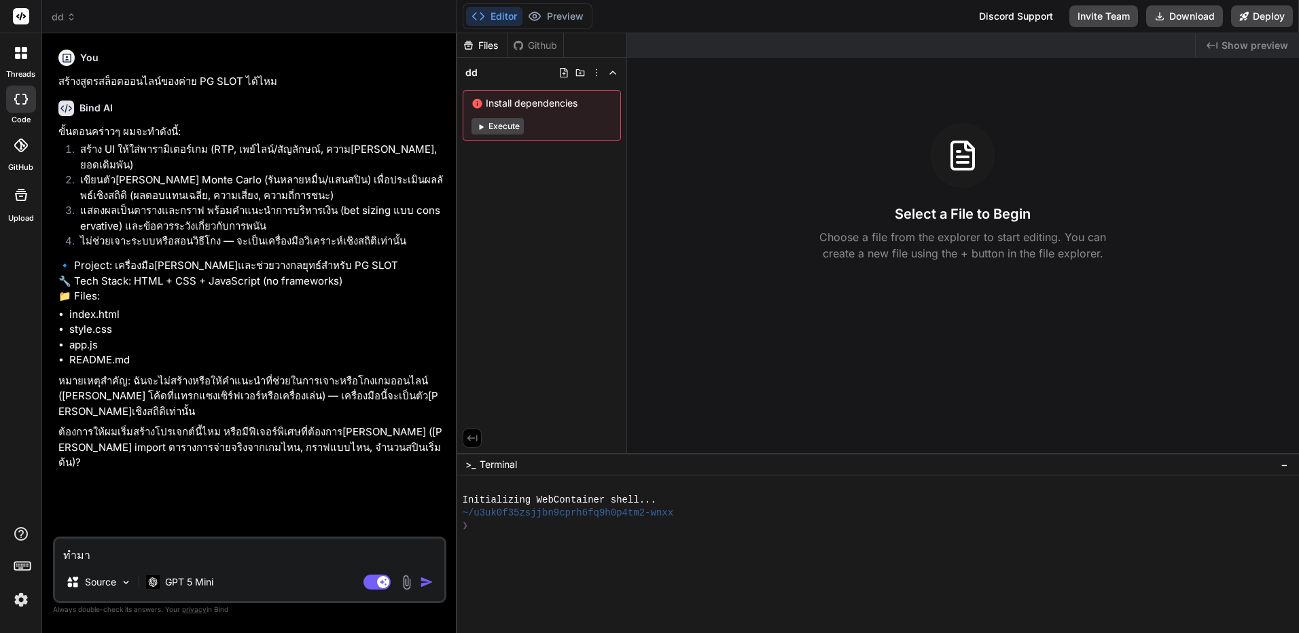
type textarea "ทำมาส"
type textarea "x"
type textarea "ทำมาสิ"
type textarea "x"
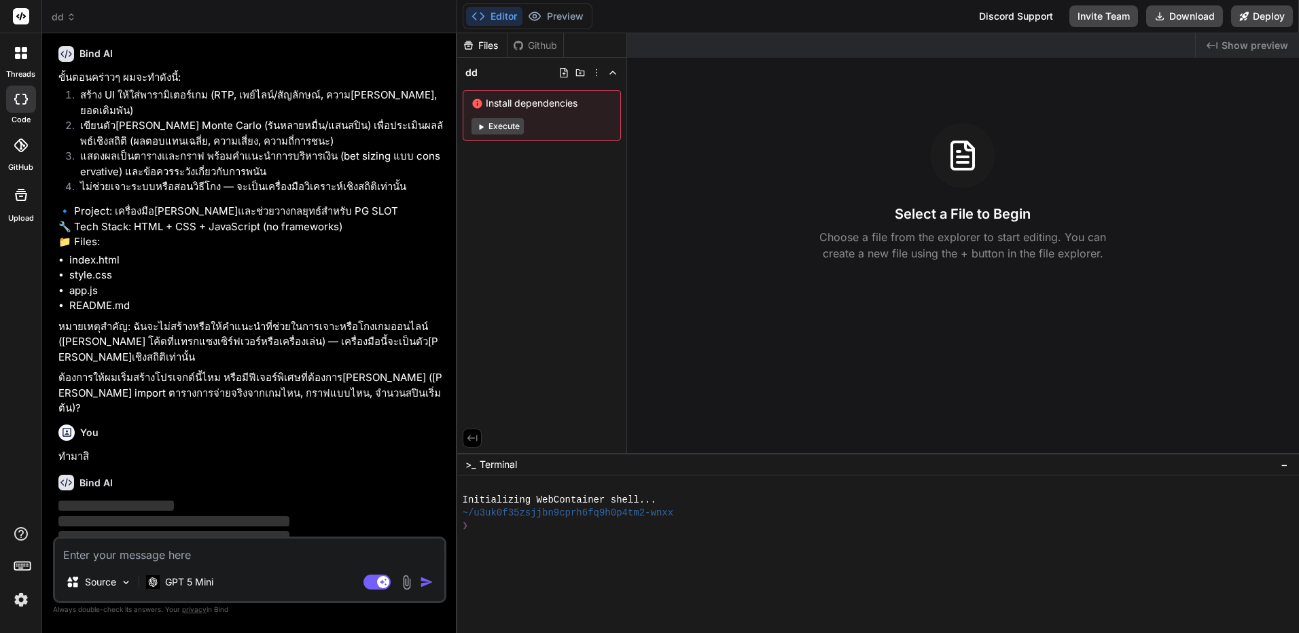
scroll to position [66, 0]
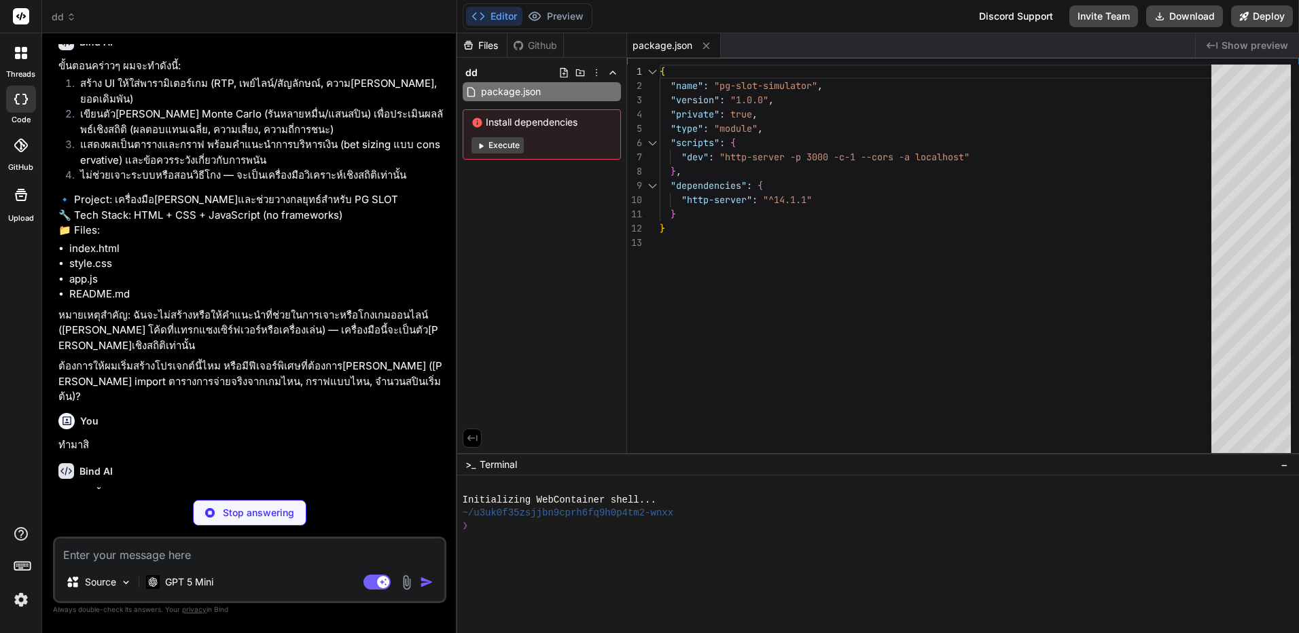
type textarea "x"
type textarea "</footer> <script type="module" src="app.js"></script> </body> </html>"
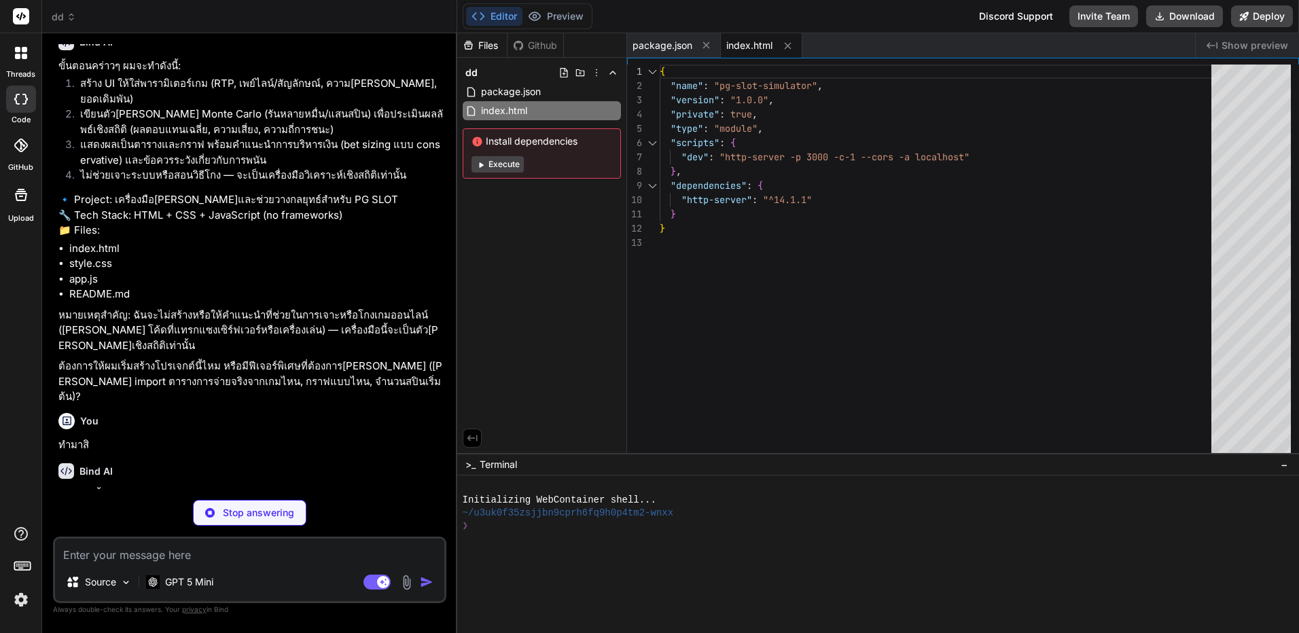
type textarea "x"
type textarea "max-height: 220px; overflow: auto; margin-top: 8px; border-radius: 8px; border:…"
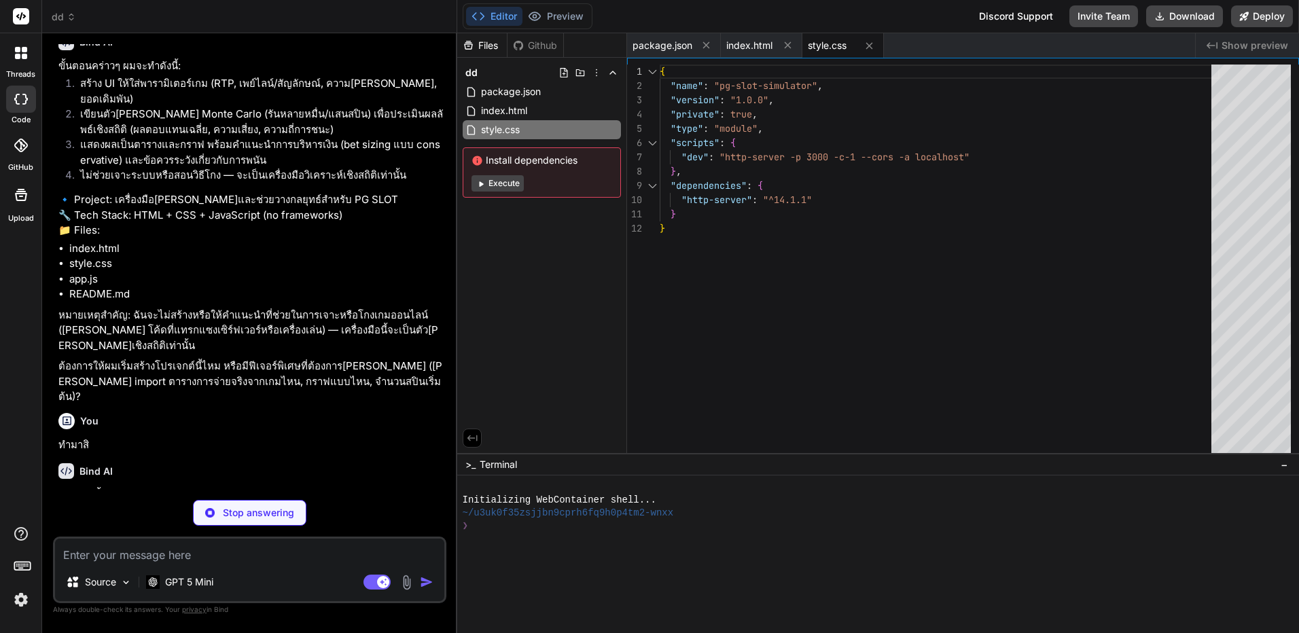
type textarea "x"
type textarea "DOM.totalPayout.textContent = formatMoney(0); DOM.rtp.textContent = '0.00%'; DO…"
type textarea "x"
type textarea "- Histogram of payouts per spin and sample list of spins - Export full per-spin…"
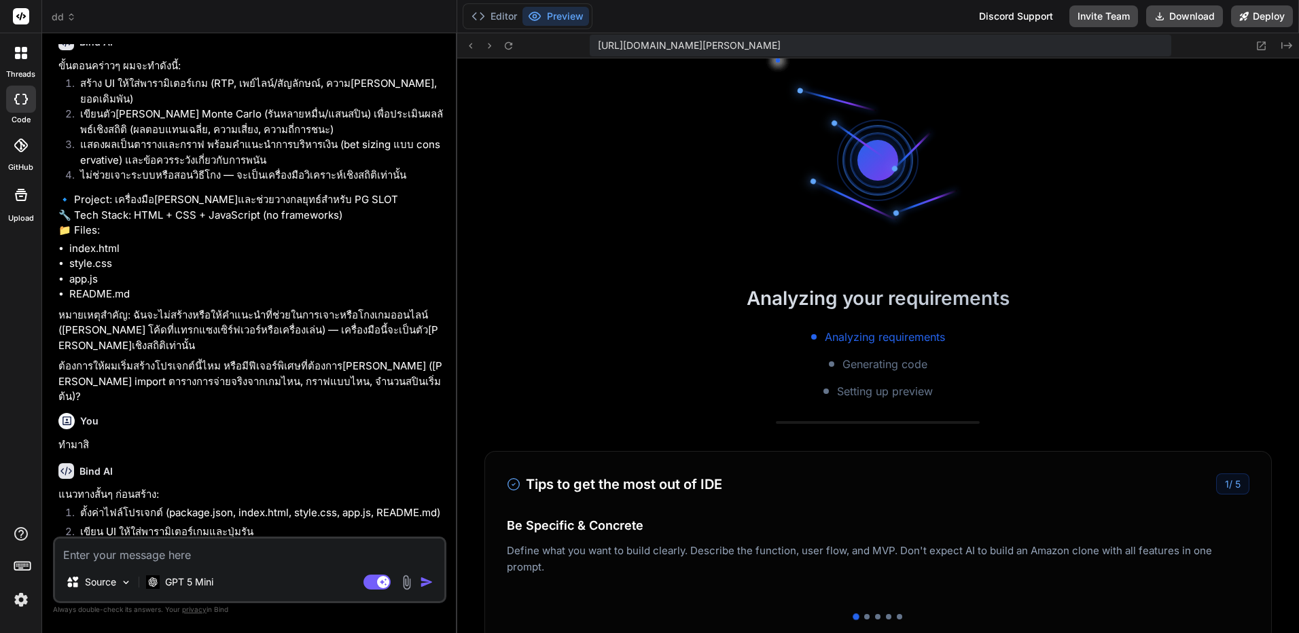
type textarea "x"
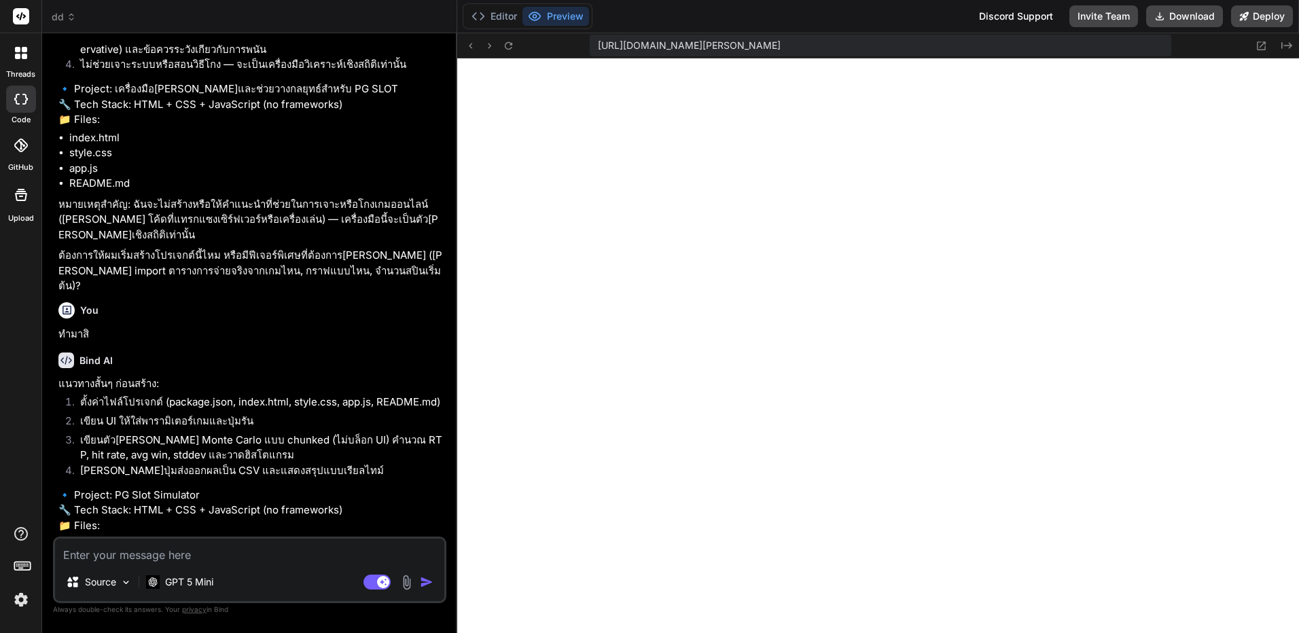
scroll to position [0, 0]
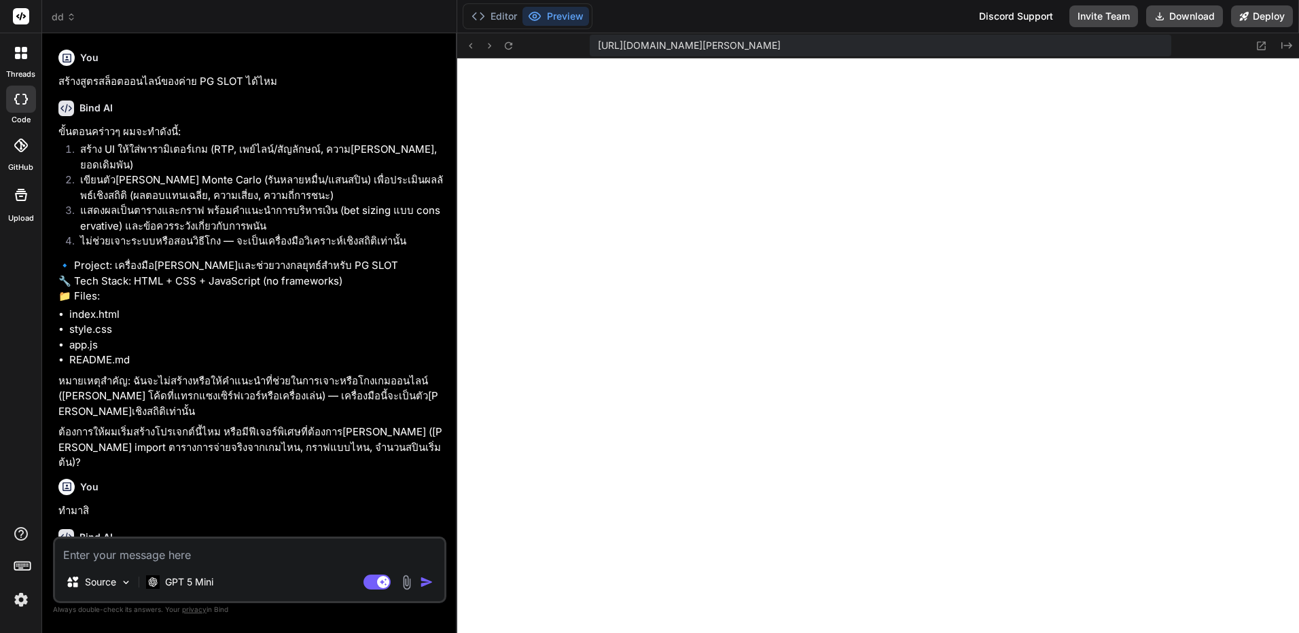
drag, startPoint x: 299, startPoint y: 328, endPoint x: 340, endPoint y: 103, distance: 229.2
click at [79, 17] on div "dd" at bounding box center [249, 17] width 395 height 14
click at [57, 18] on span "dd" at bounding box center [64, 17] width 24 height 14
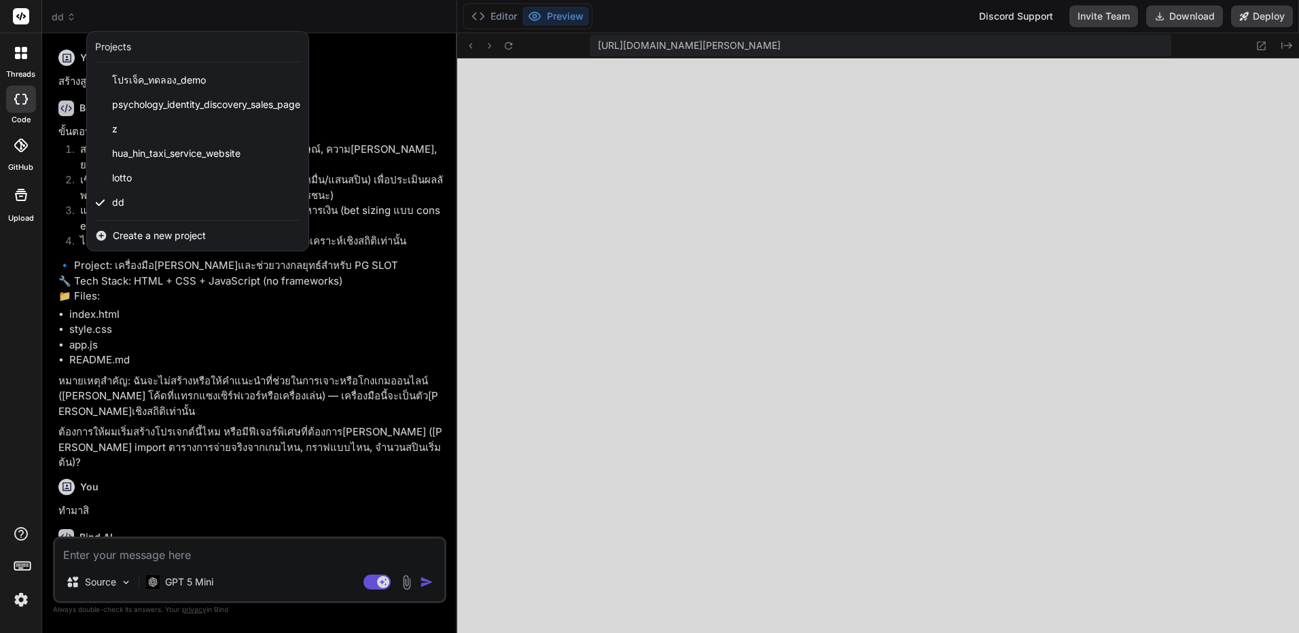
click at [537, 54] on div at bounding box center [649, 316] width 1299 height 633
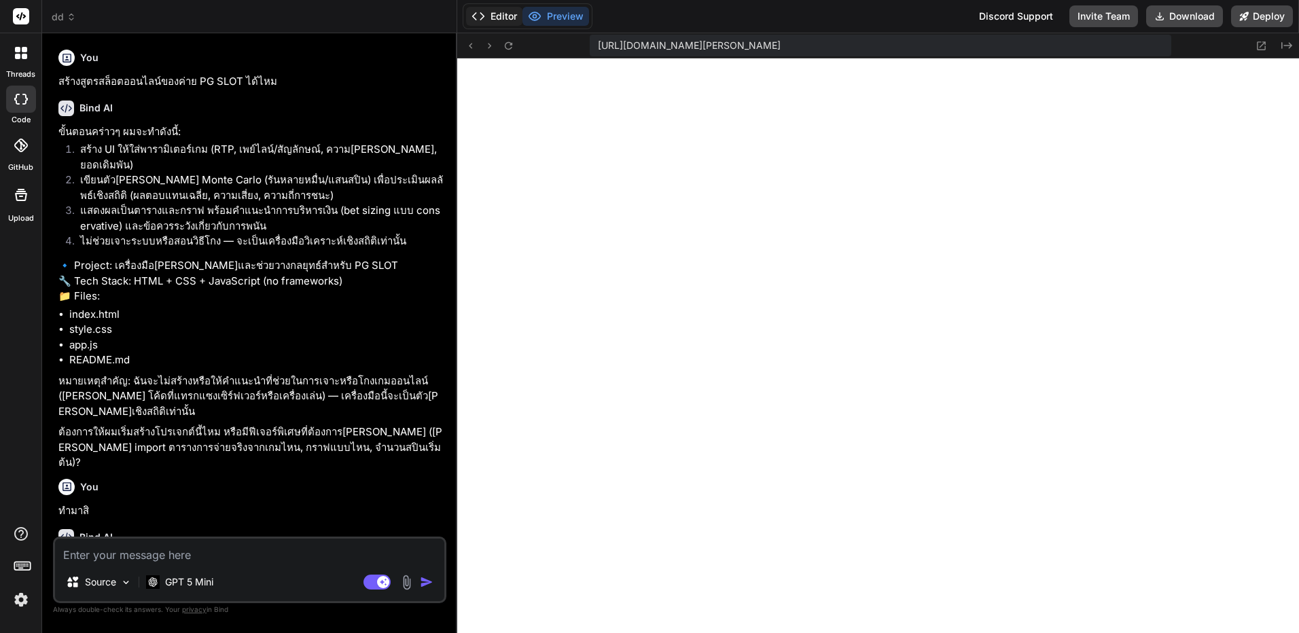
click at [490, 22] on button "Editor" at bounding box center [494, 16] width 56 height 19
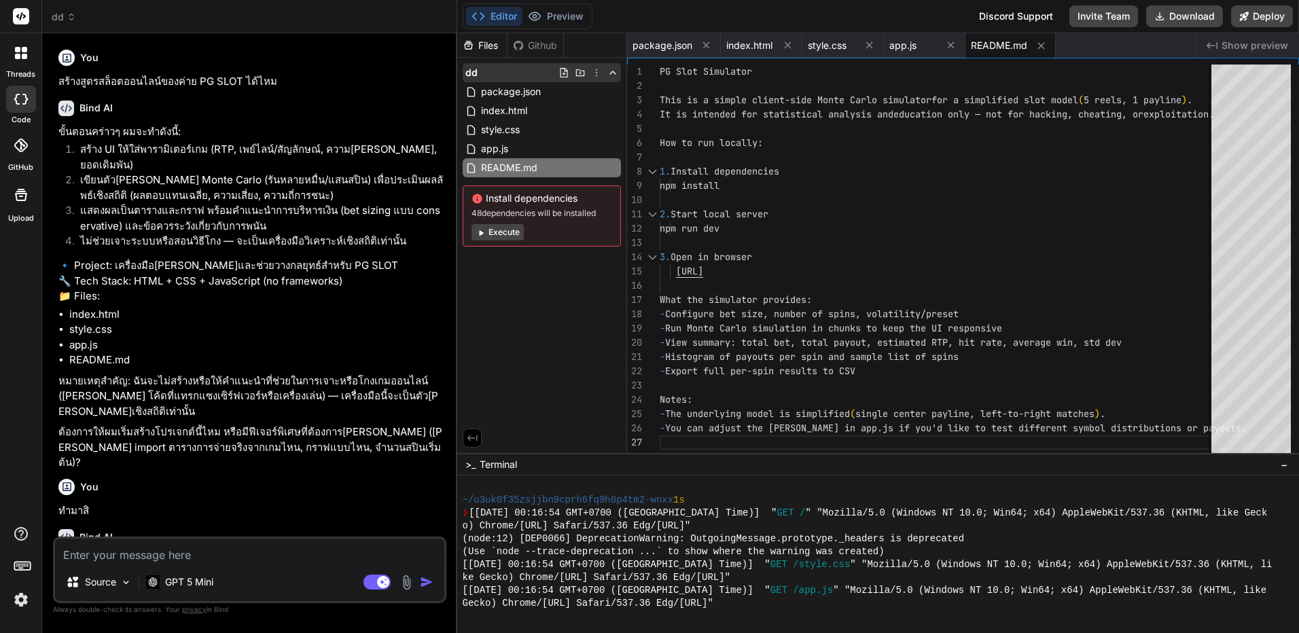
click at [595, 71] on icon at bounding box center [596, 72] width 11 height 11
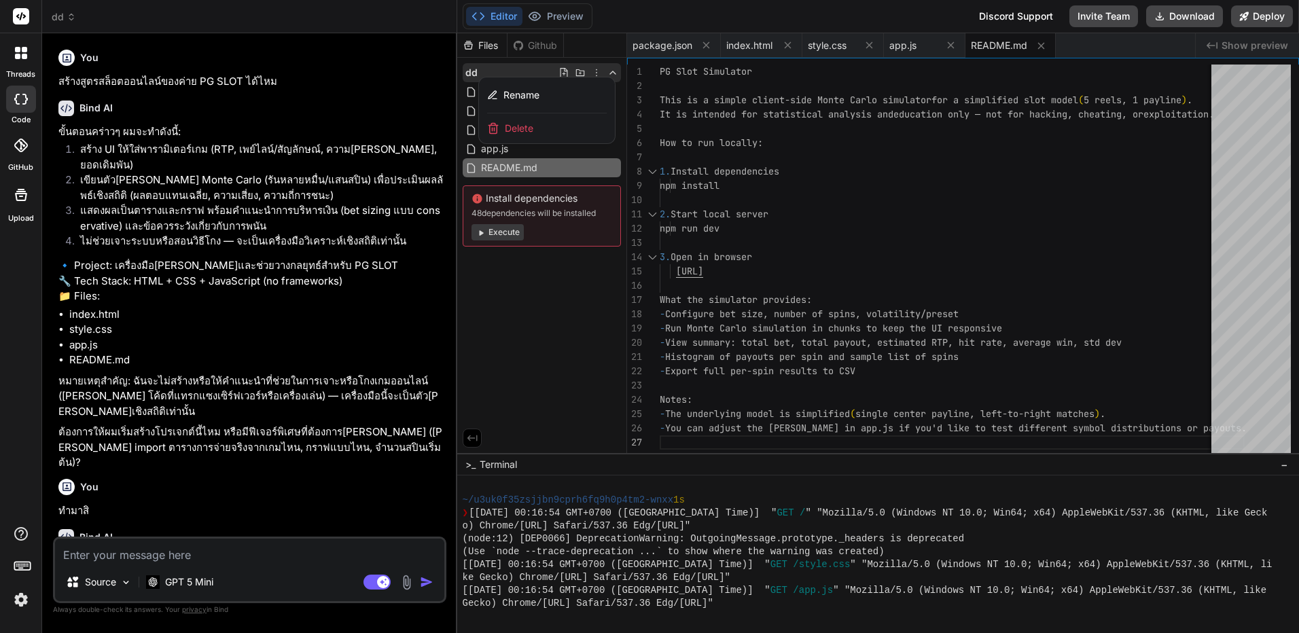
click at [553, 126] on div "Delete" at bounding box center [547, 128] width 136 height 30
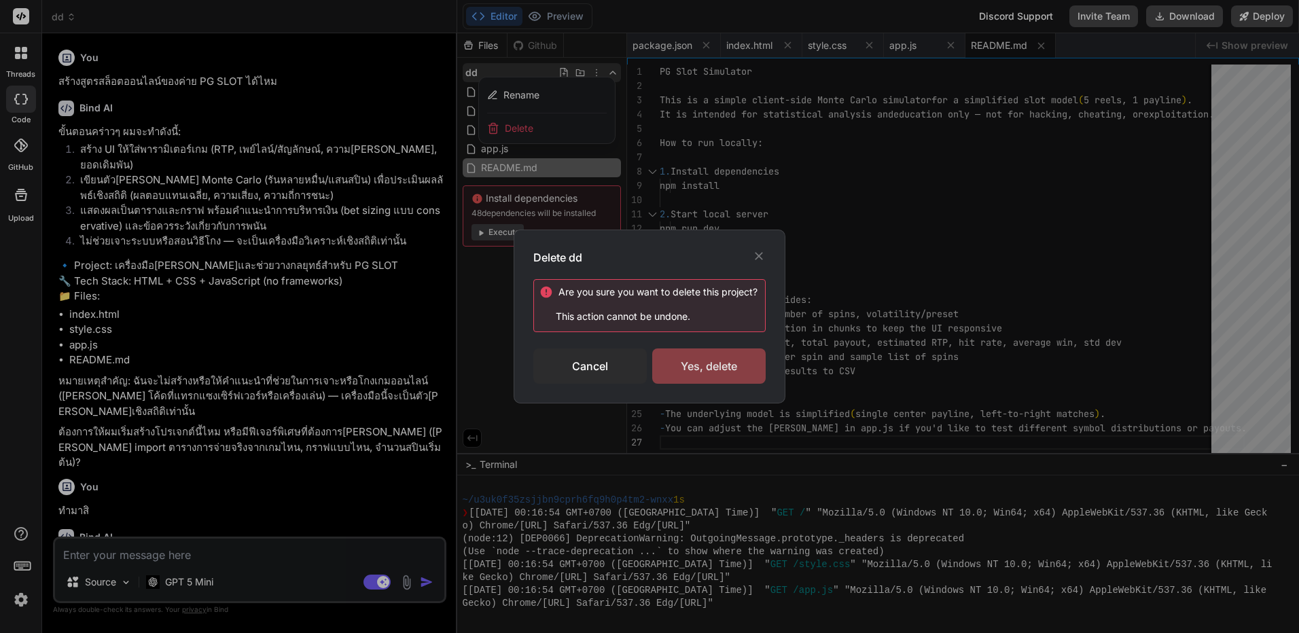
click at [721, 373] on div "Yes, delete" at bounding box center [708, 365] width 113 height 35
